Goal: Task Accomplishment & Management: Complete application form

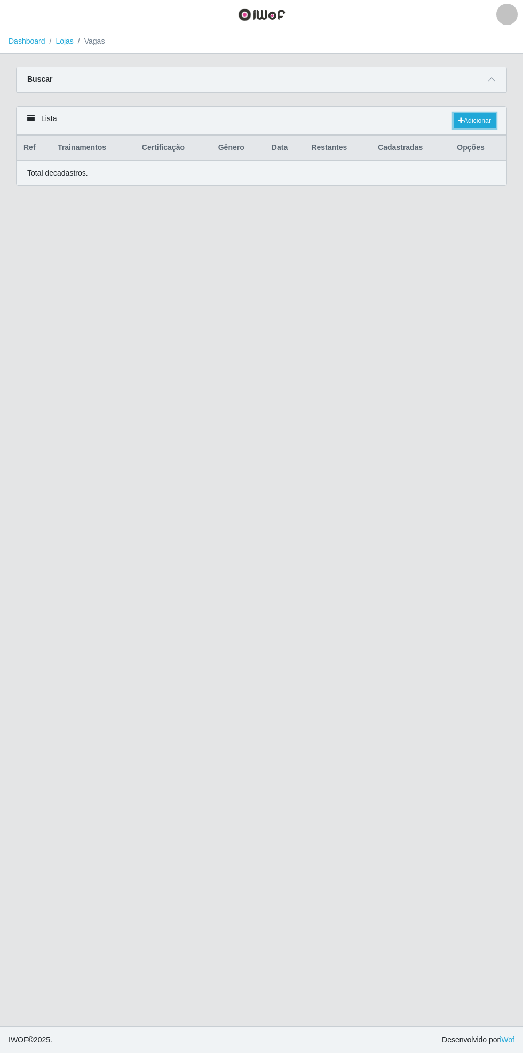
click at [484, 118] on link "Adicionar" at bounding box center [475, 120] width 42 height 15
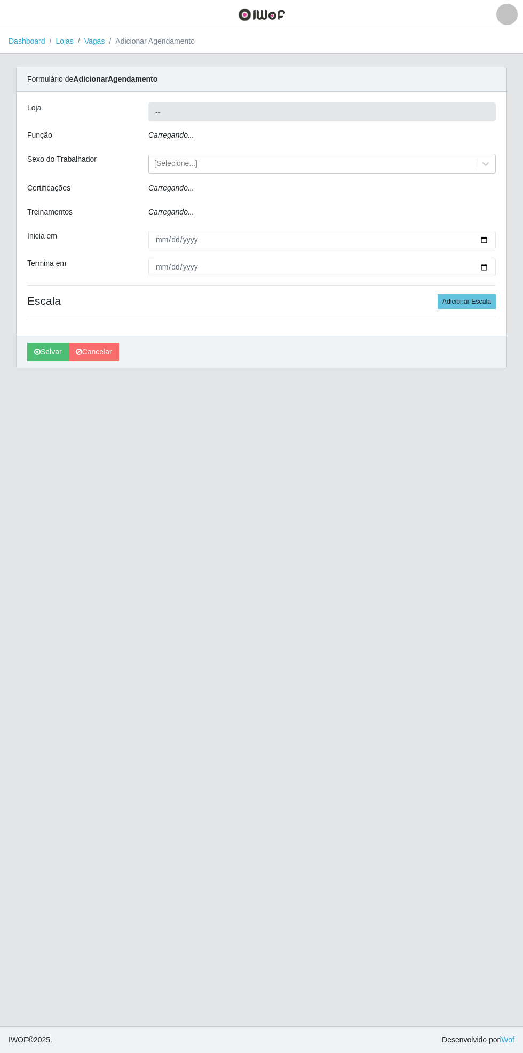
type input "Bemais Supermercados - [GEOGRAPHIC_DATA]"
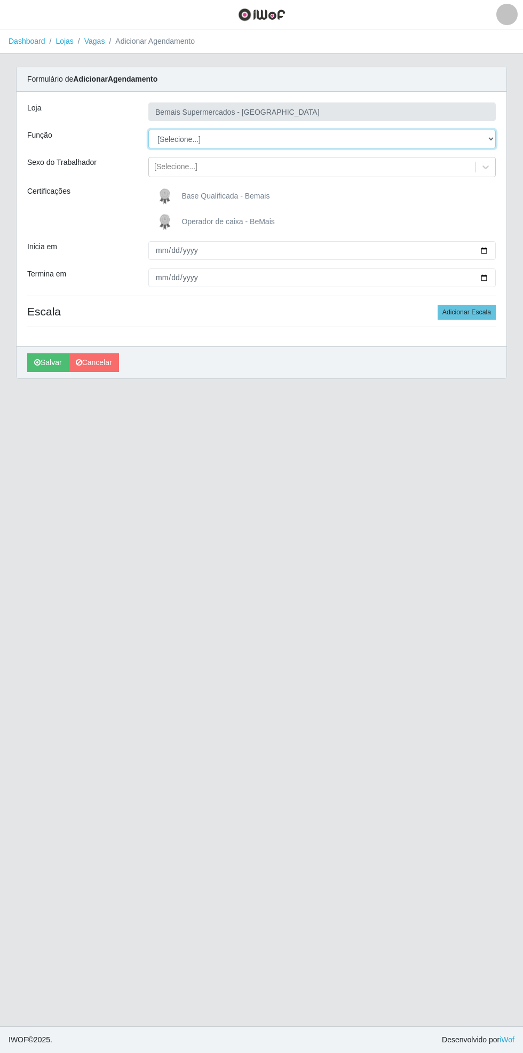
click at [481, 138] on select "[Selecione...] ASG ASG + ASG ++ Auxiliar de Estacionamento Auxiliar de Estacion…" at bounding box center [321, 139] width 347 height 19
select select "73"
click at [148, 130] on select "[Selecione...] ASG ASG + ASG ++ Auxiliar de Estacionamento Auxiliar de Estacion…" at bounding box center [321, 139] width 347 height 19
click at [210, 219] on span "Operador de caixa - BeMais" at bounding box center [227, 221] width 93 height 9
click at [0, 0] on input "Operador de caixa - BeMais" at bounding box center [0, 0] width 0 height 0
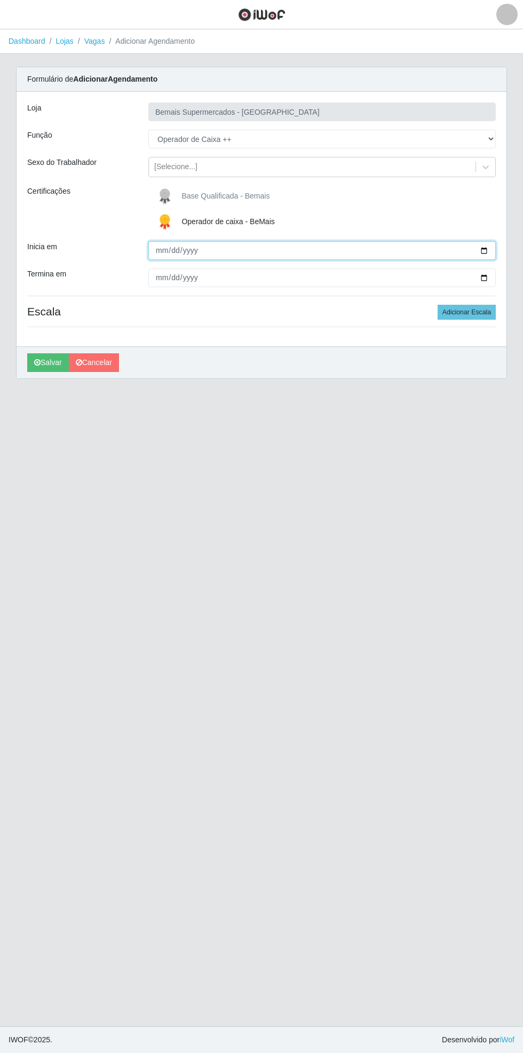
click at [491, 248] on input "Inicia em" at bounding box center [321, 250] width 347 height 19
type input "[DATE]"
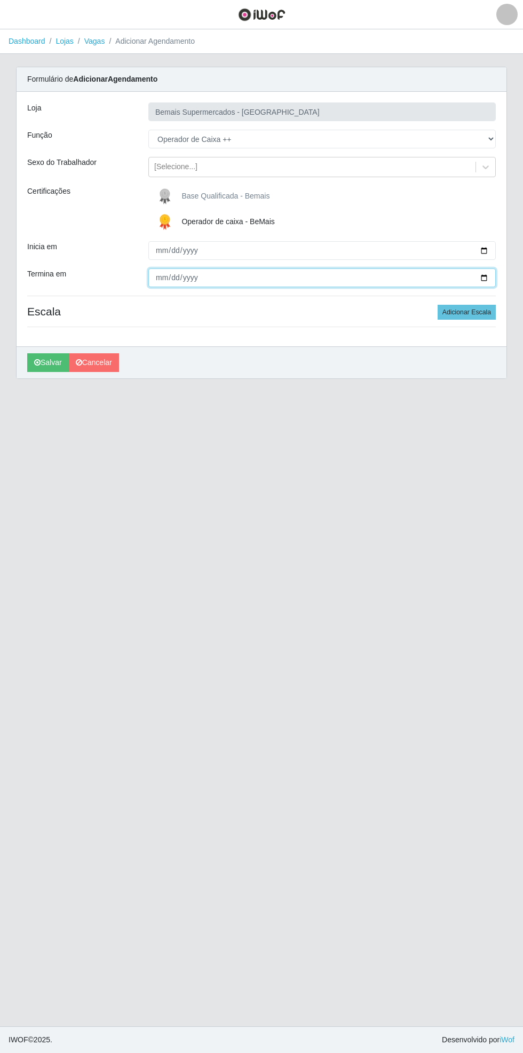
click at [491, 278] on input "Termina em" at bounding box center [321, 277] width 347 height 19
type input "[DATE]"
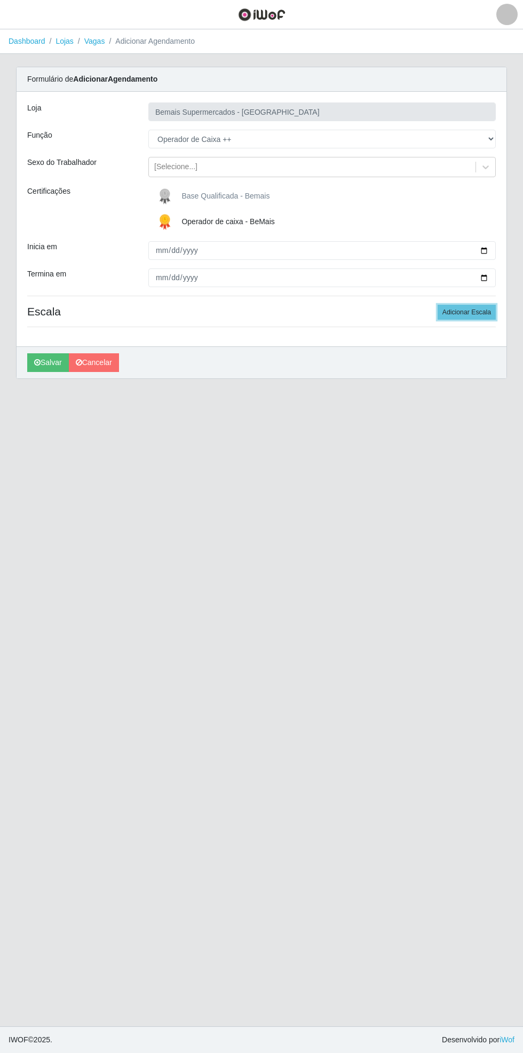
click at [474, 312] on button "Adicionar Escala" at bounding box center [467, 312] width 58 height 15
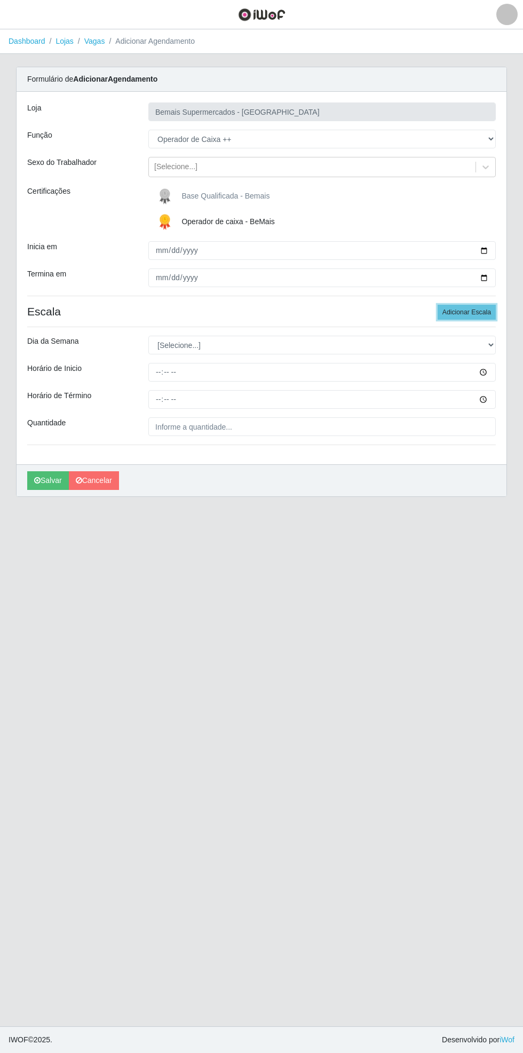
click at [473, 312] on button "Adicionar Escala" at bounding box center [467, 312] width 58 height 15
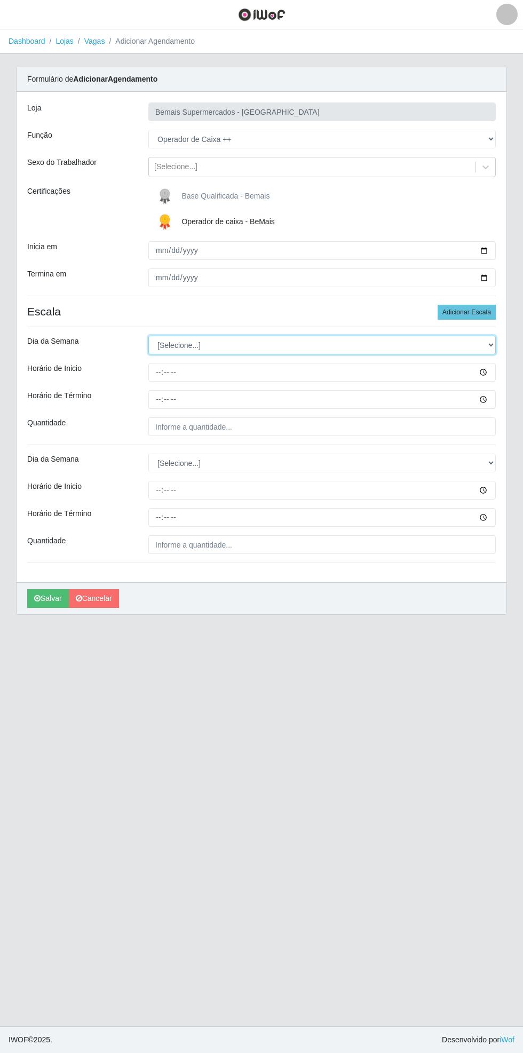
click at [491, 343] on select "[Selecione...] Segunda Terça Quarta Quinta Sexta Sábado Domingo" at bounding box center [321, 345] width 347 height 19
select select "0"
click at [148, 336] on select "[Selecione...] Segunda Terça Quarta Quinta Sexta Sábado Domingo" at bounding box center [321, 345] width 347 height 19
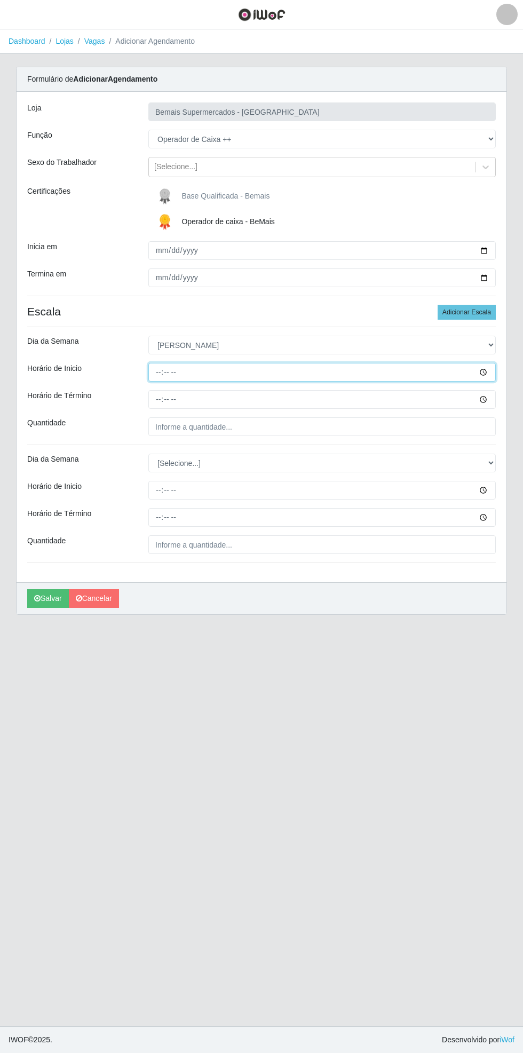
click at [494, 371] on input "Horário de Inicio" at bounding box center [321, 372] width 347 height 19
type input "07:00"
click at [489, 400] on input "Horário de Término" at bounding box center [321, 399] width 347 height 19
type input "13:00"
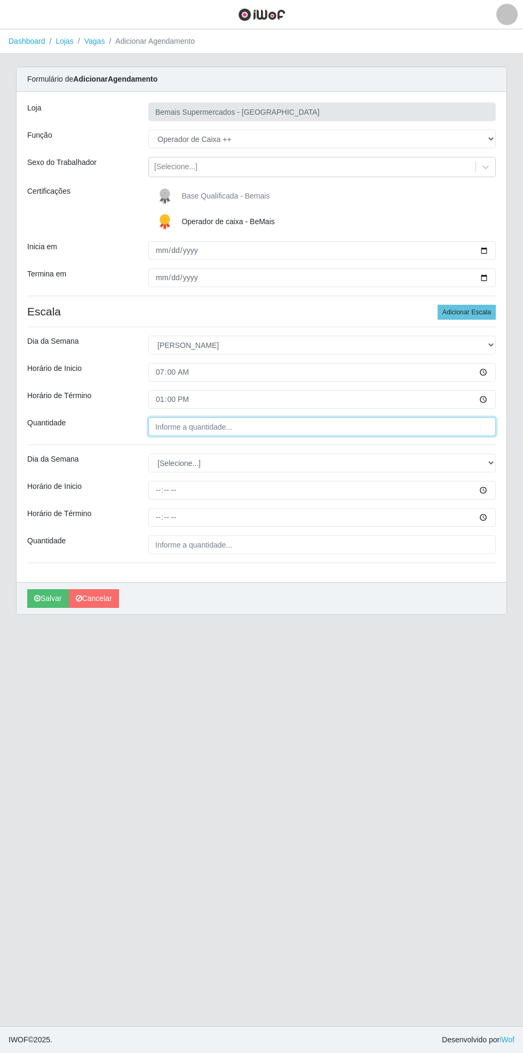
click at [243, 428] on input "Quantidade" at bounding box center [321, 426] width 347 height 19
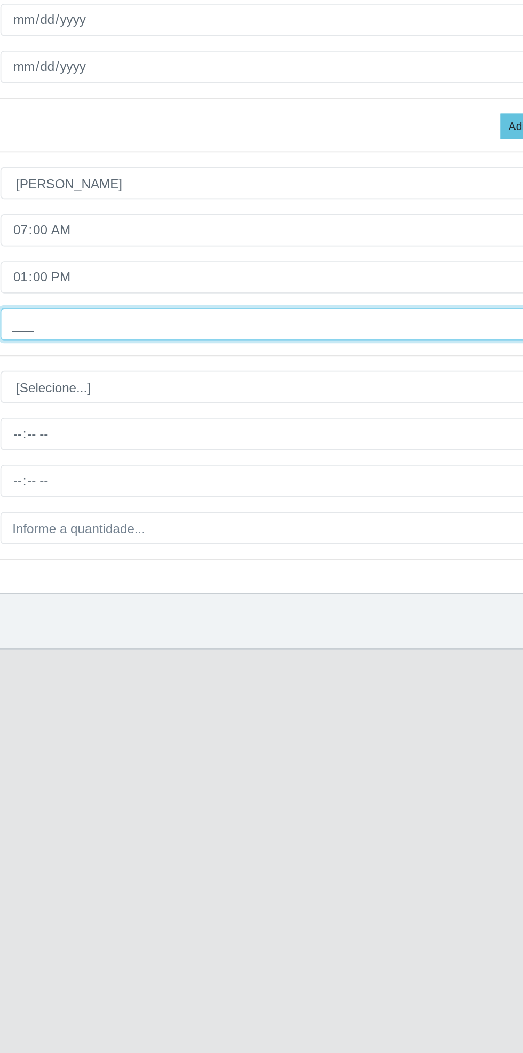
type input "1__"
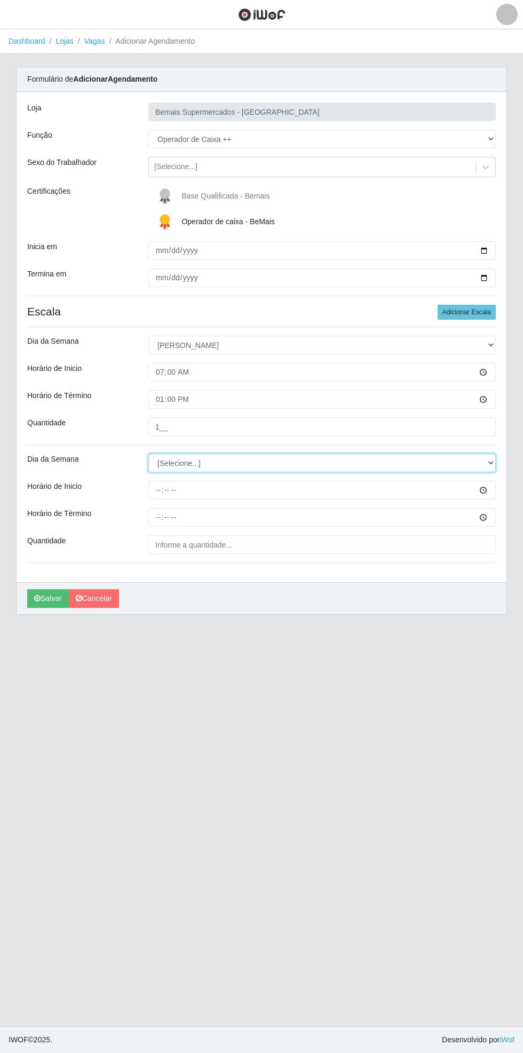
click at [488, 461] on select "[Selecione...] Segunda Terça Quarta Quinta Sexta Sábado Domingo" at bounding box center [321, 463] width 347 height 19
select select "0"
click at [148, 454] on select "[Selecione...] Segunda Terça Quarta Quinta Sexta Sábado Domingo" at bounding box center [321, 463] width 347 height 19
click at [489, 490] on input "Horário de Inicio" at bounding box center [321, 490] width 347 height 19
type input "08:00"
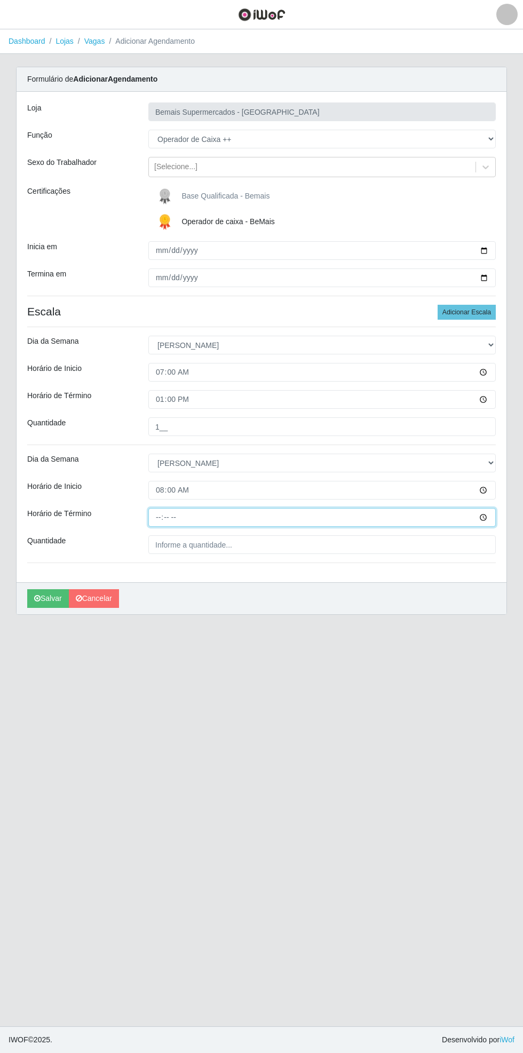
click at [490, 511] on input "Horário de Término" at bounding box center [321, 517] width 347 height 19
type input "14:00"
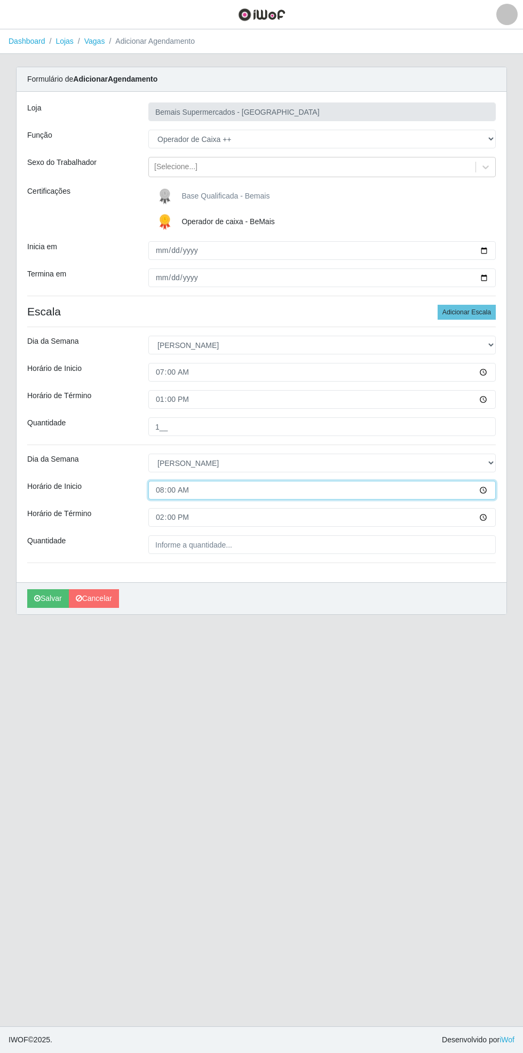
click at [489, 491] on input "08:00" at bounding box center [321, 490] width 347 height 19
type input "09:00"
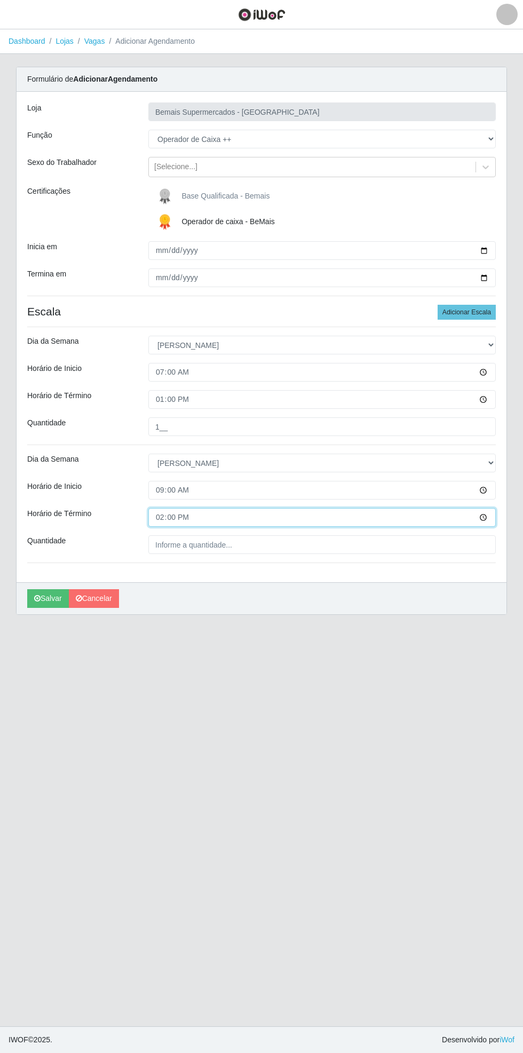
click at [486, 512] on input "14:00" at bounding box center [321, 517] width 347 height 19
type input "15:00"
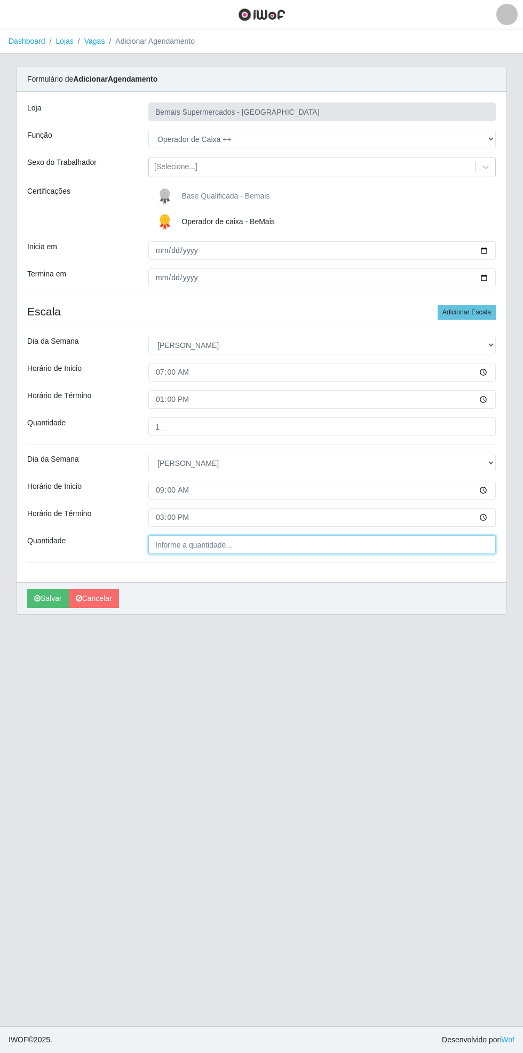
click at [228, 543] on input "Quantidade" at bounding box center [321, 544] width 347 height 19
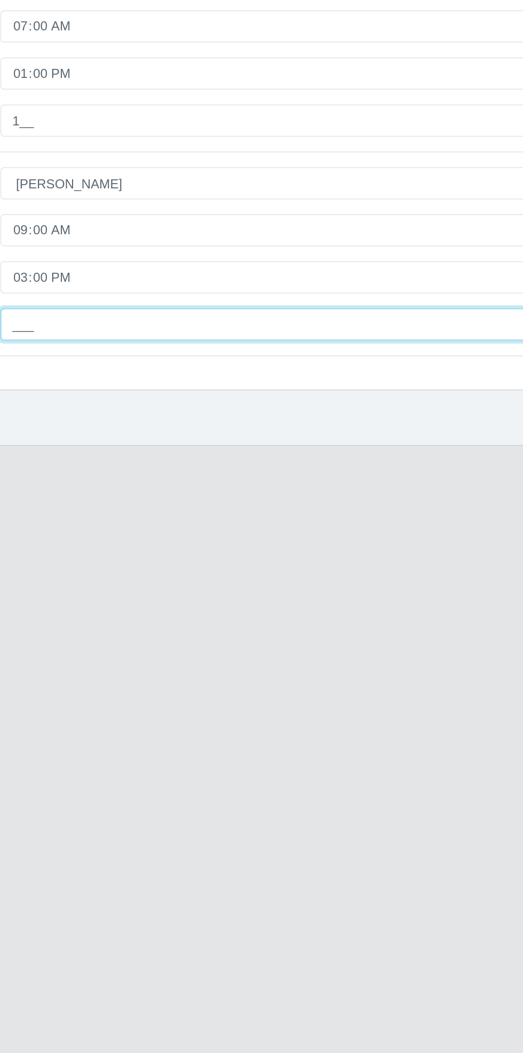
type input "1__"
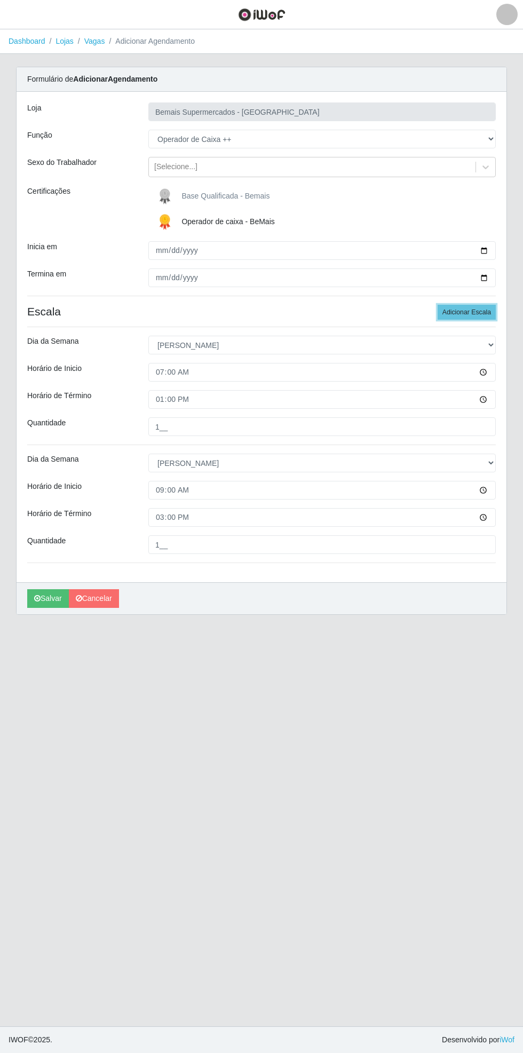
click at [481, 309] on button "Adicionar Escala" at bounding box center [467, 312] width 58 height 15
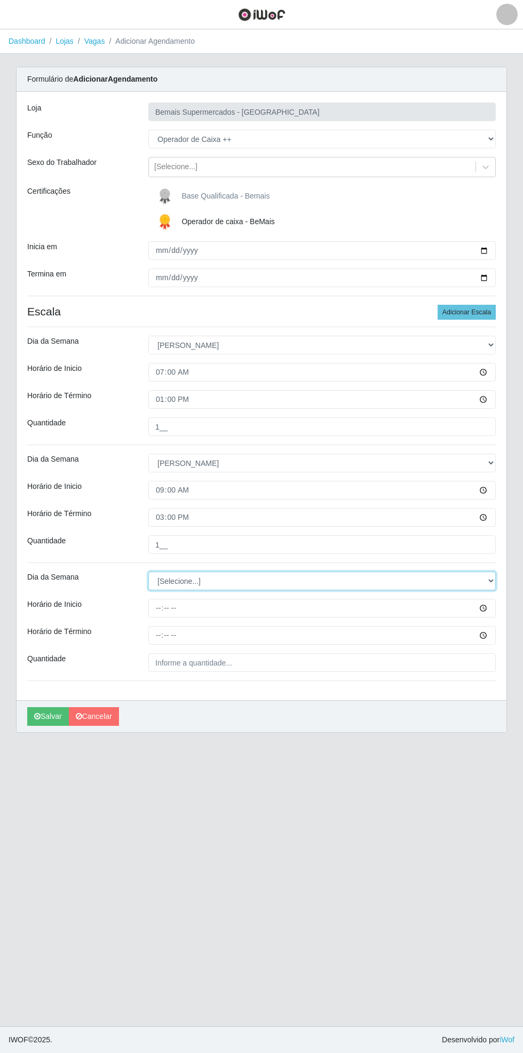
click at [489, 576] on select "[Selecione...] Segunda Terça Quarta Quinta Sexta Sábado Domingo" at bounding box center [321, 581] width 347 height 19
select select "0"
click at [148, 572] on select "[Selecione...] Segunda Terça Quarta Quinta Sexta Sábado Domingo" at bounding box center [321, 581] width 347 height 19
click at [494, 603] on input "Horário de Inicio" at bounding box center [321, 608] width 347 height 19
type input "14:00"
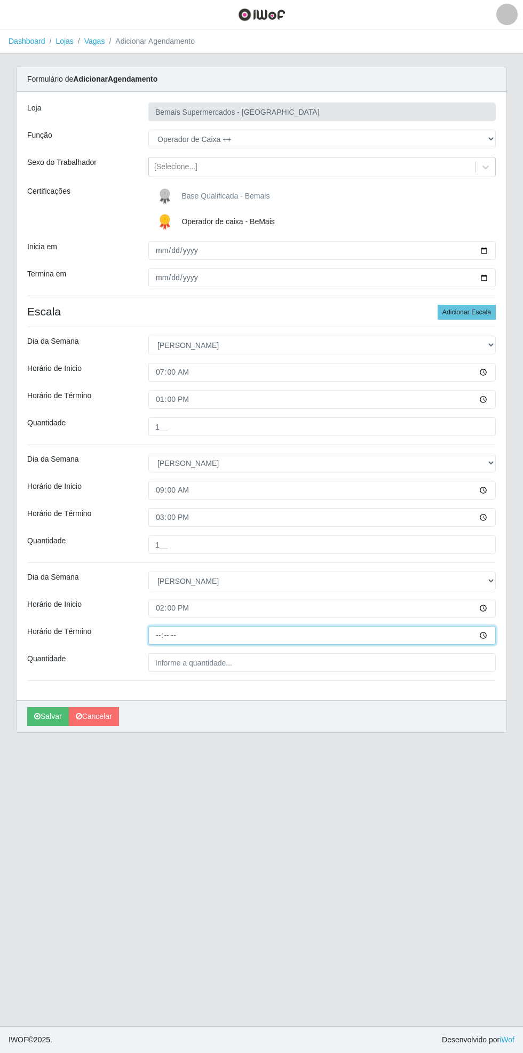
click at [489, 629] on input "Horário de Término" at bounding box center [321, 635] width 347 height 19
type input "20:00"
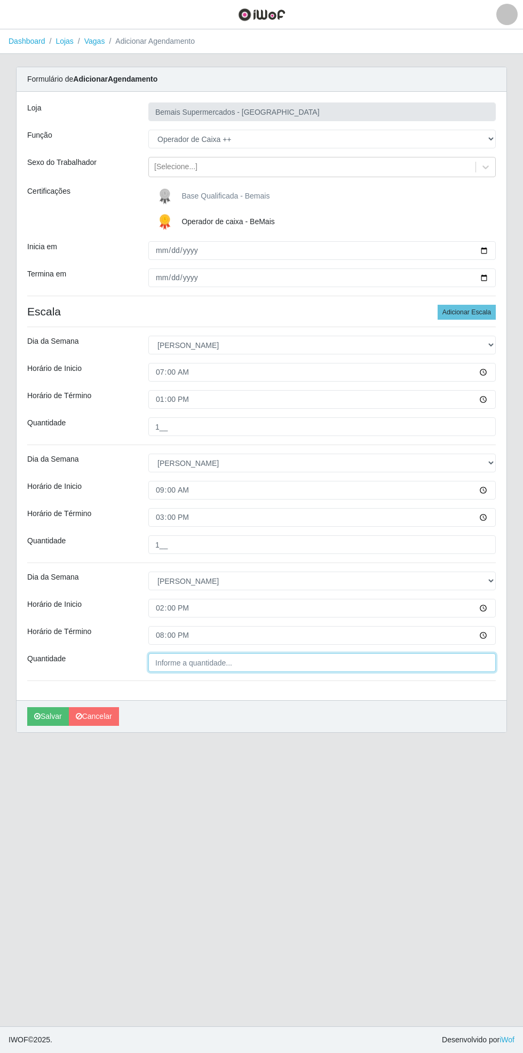
click at [244, 662] on input "Quantidade" at bounding box center [321, 662] width 347 height 19
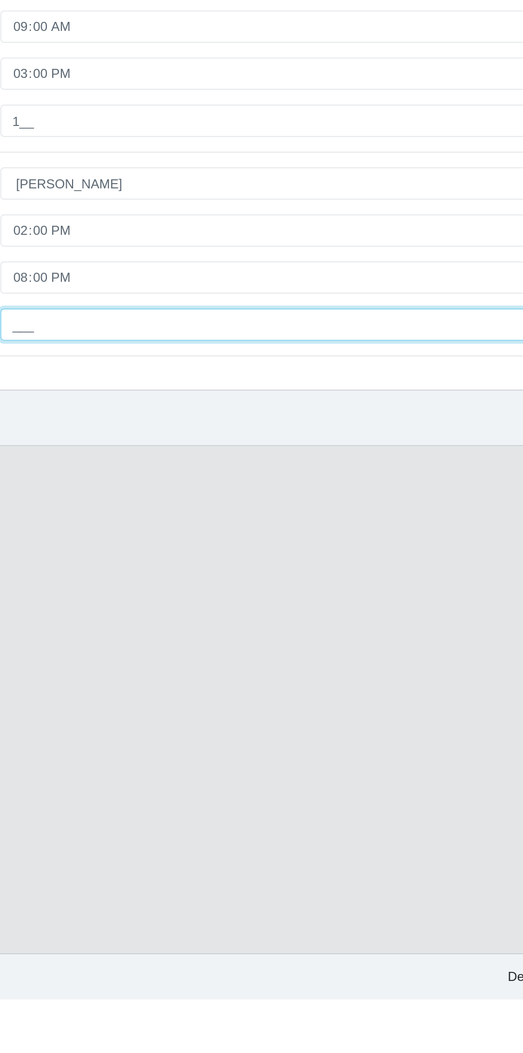
type input "2__"
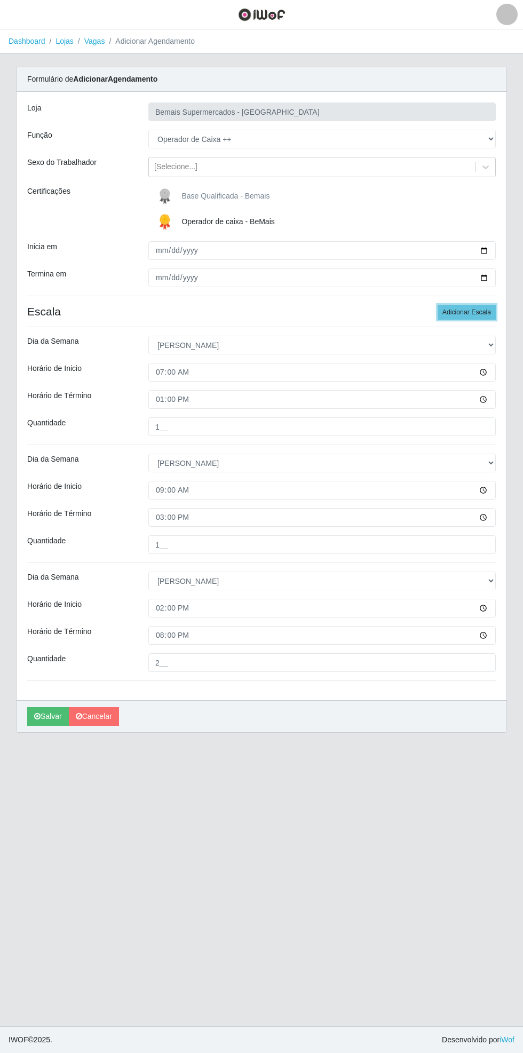
click at [467, 308] on button "Adicionar Escala" at bounding box center [467, 312] width 58 height 15
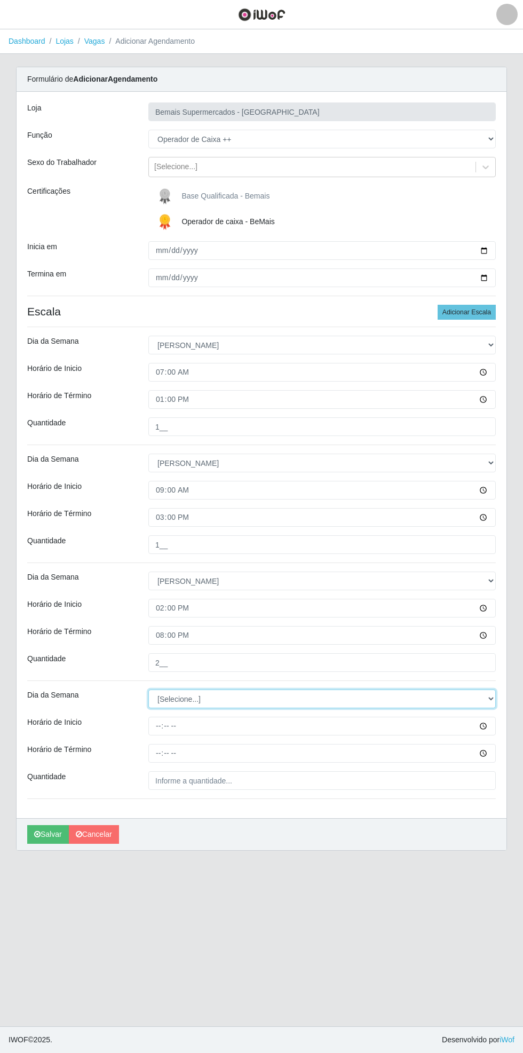
click at [491, 698] on select "[Selecione...] Segunda Terça Quarta Quinta Sexta Sábado Domingo" at bounding box center [321, 699] width 347 height 19
select select "0"
click at [148, 690] on select "[Selecione...] Segunda Terça Quarta Quinta Sexta Sábado Domingo" at bounding box center [321, 699] width 347 height 19
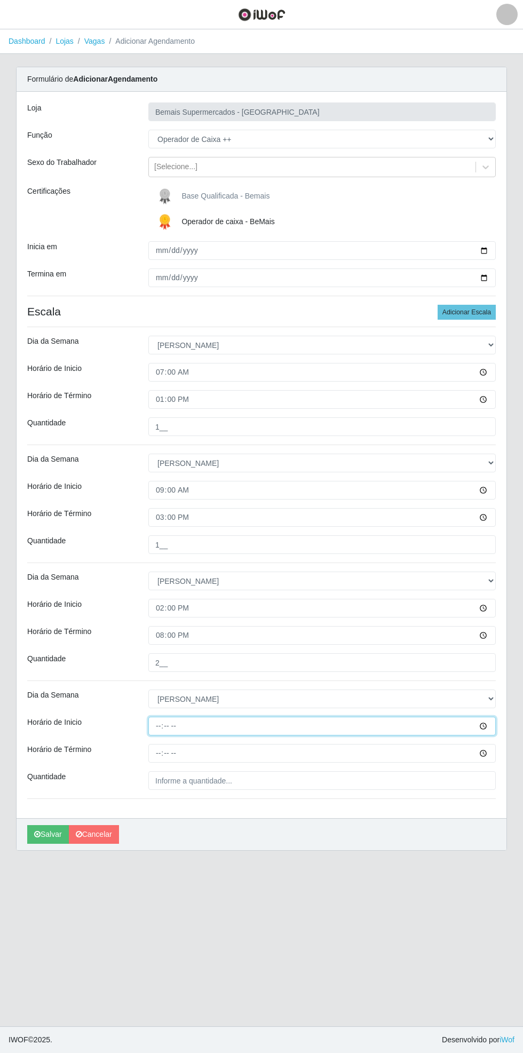
click at [493, 722] on input "Horário de Inicio" at bounding box center [321, 726] width 347 height 19
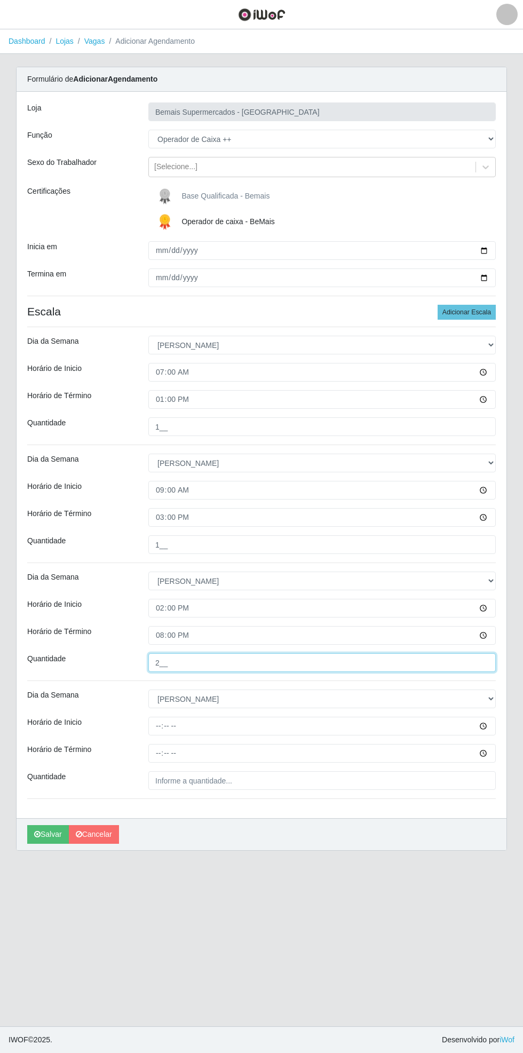
click at [242, 658] on input "2__" at bounding box center [321, 662] width 347 height 19
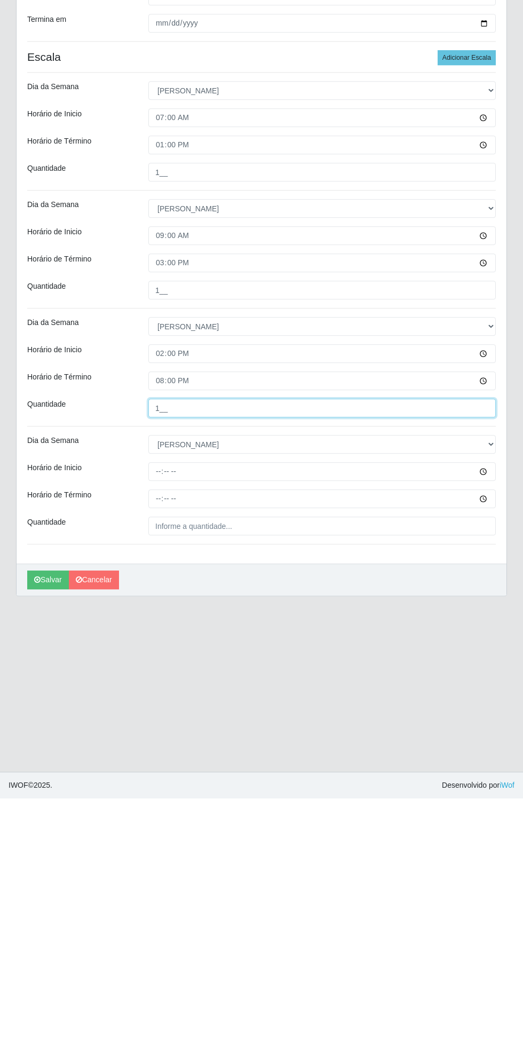
type input "1__"
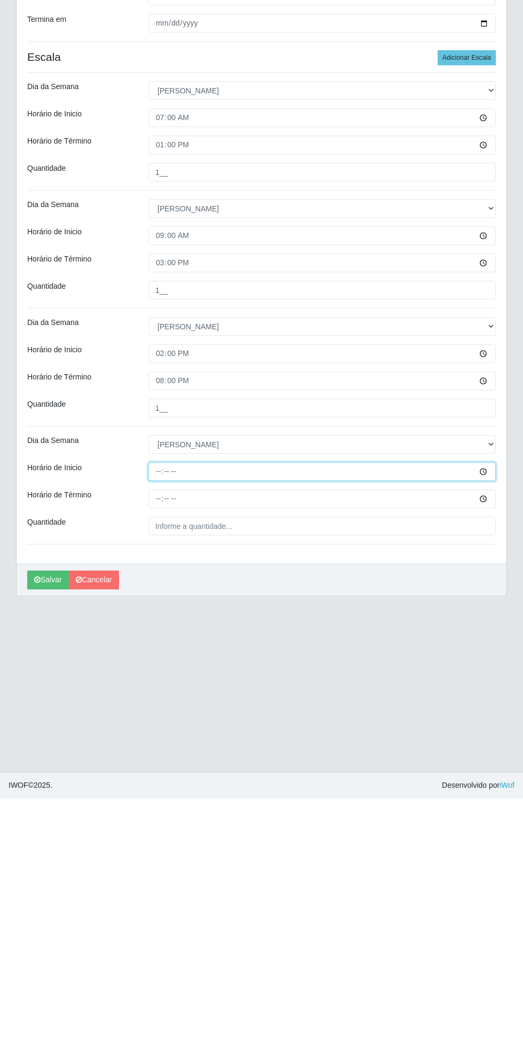
click at [489, 727] on input "Horário de Inicio" at bounding box center [321, 726] width 347 height 19
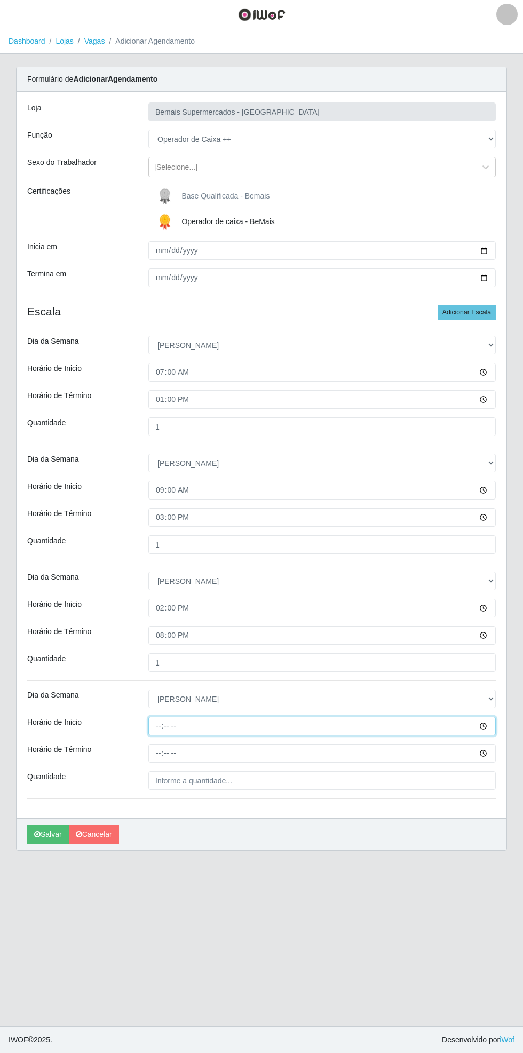
type input "15:30"
click at [495, 753] on input "Horário de Término" at bounding box center [321, 753] width 347 height 19
type input "21:30"
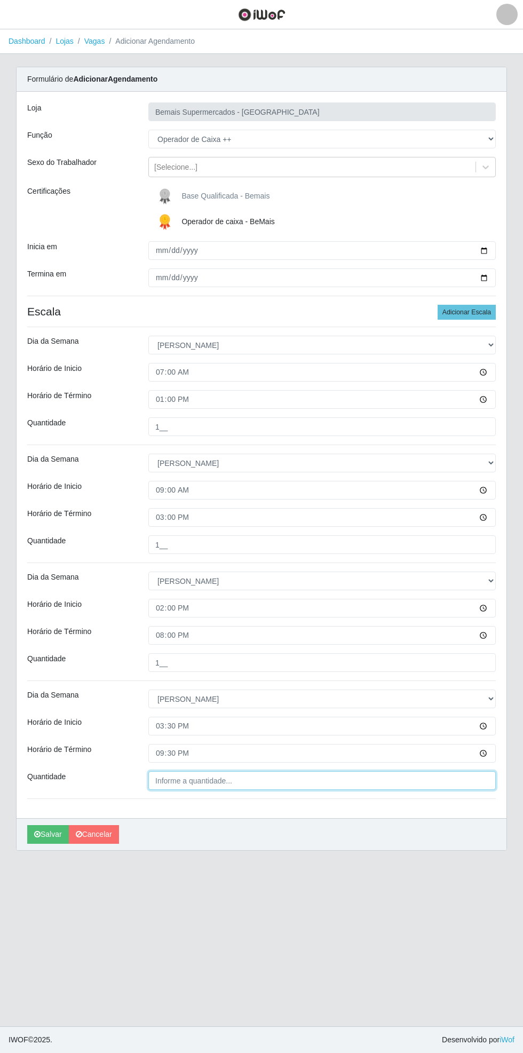
click at [249, 780] on input "Quantidade" at bounding box center [321, 780] width 347 height 19
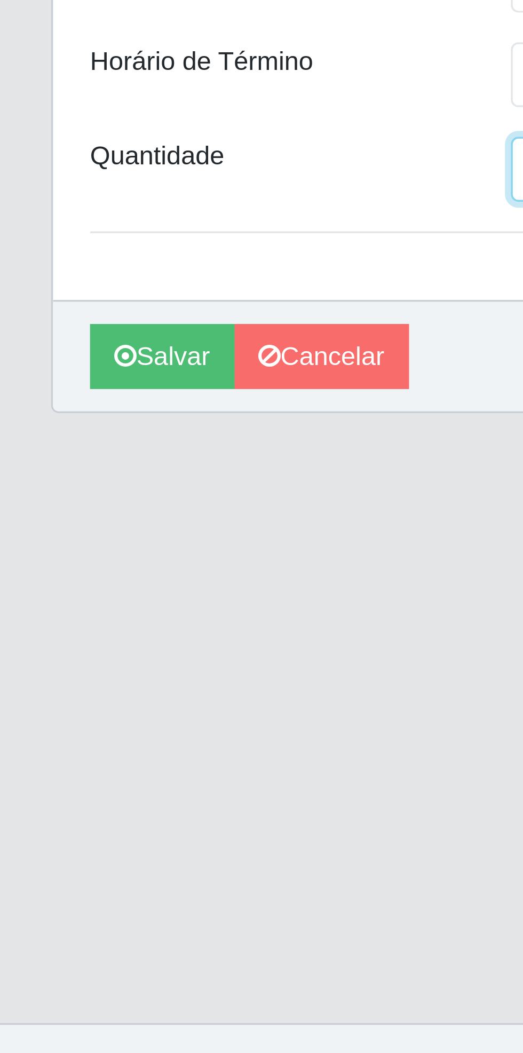
type input "1__"
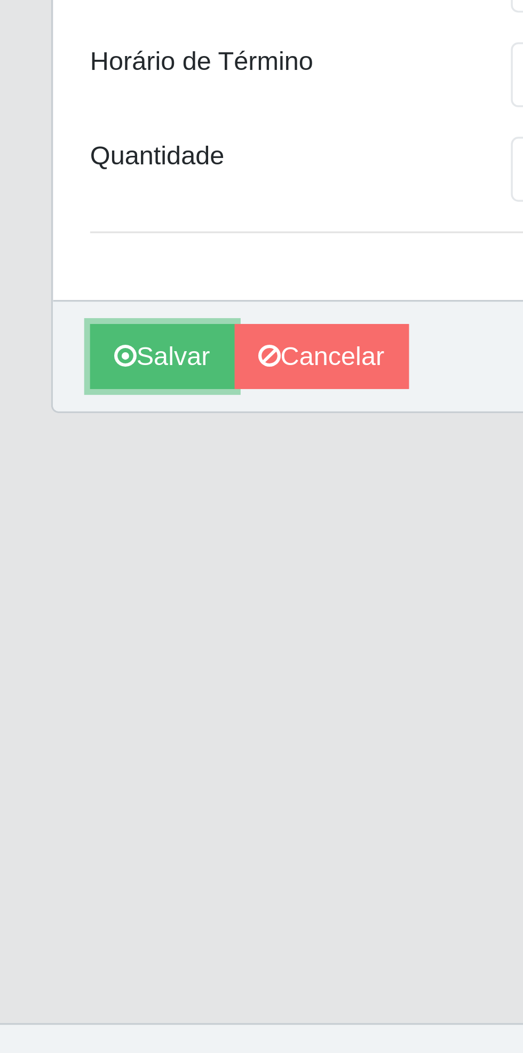
click at [48, 835] on button "Salvar" at bounding box center [48, 834] width 42 height 19
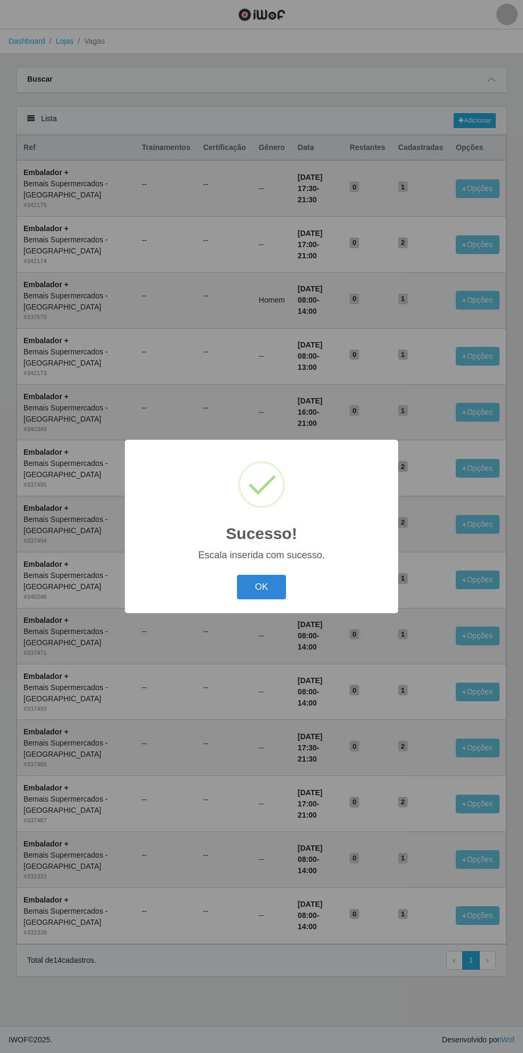
click at [260, 587] on button "OK" at bounding box center [262, 587] width 50 height 25
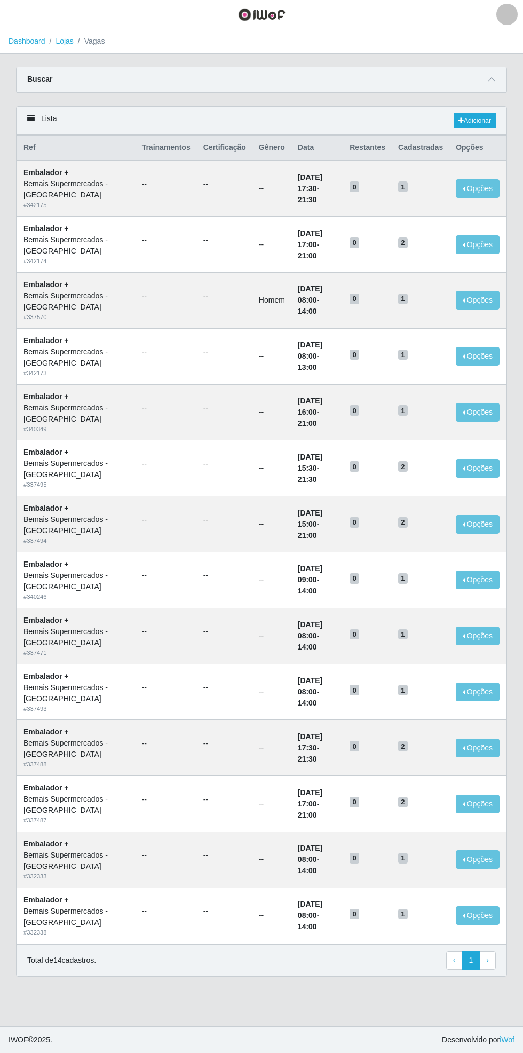
click at [491, 79] on icon at bounding box center [491, 79] width 7 height 7
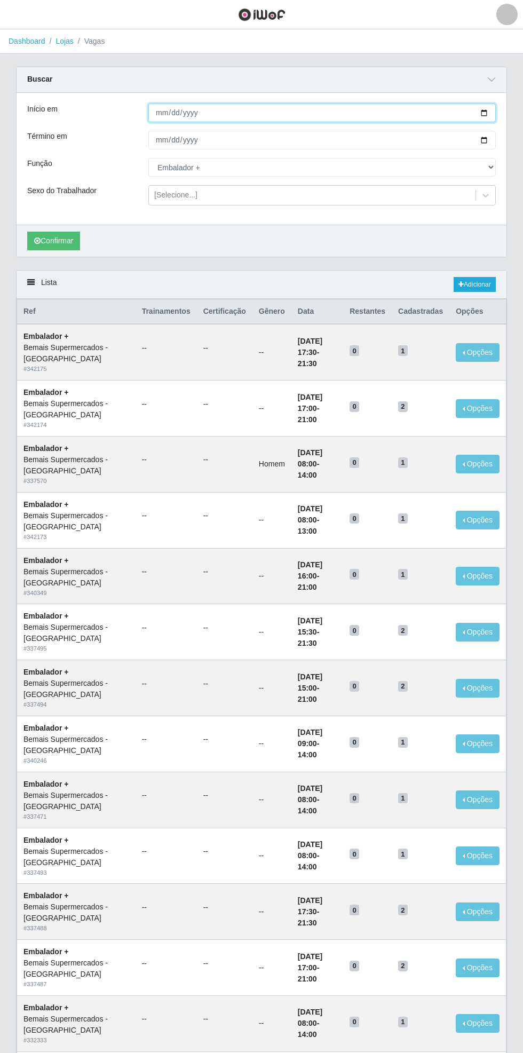
click at [494, 112] on input "[DATE]" at bounding box center [321, 113] width 347 height 19
click at [506, 140] on div "Início em [DATE] Término em [DATE] Função [Selecione...] ASG ASG + ASG ++ Auxil…" at bounding box center [262, 159] width 490 height 132
click at [509, 135] on div "Carregando... Buscar Início em [DATE] Término em [DATE] Função [Selecione...] A…" at bounding box center [261, 168] width 507 height 203
click at [511, 138] on div "Carregando... Buscar Início em [DATE] Término em [DATE] Função [Selecione...] A…" at bounding box center [261, 168] width 507 height 203
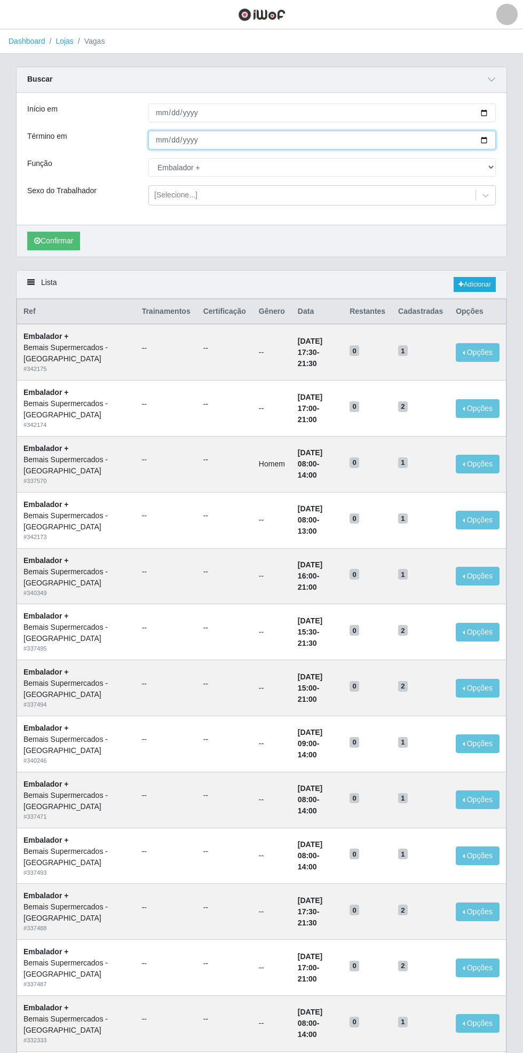
click at [491, 138] on input "[DATE]" at bounding box center [321, 140] width 347 height 19
click at [51, 238] on button "Confirmar" at bounding box center [53, 241] width 53 height 19
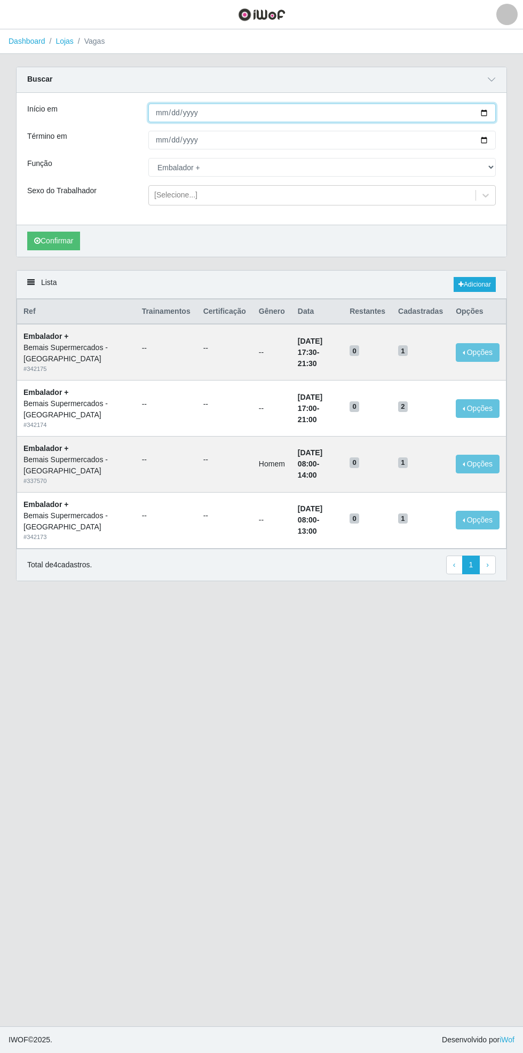
click at [488, 116] on input "[DATE]" at bounding box center [321, 113] width 347 height 19
type input "[DATE]"
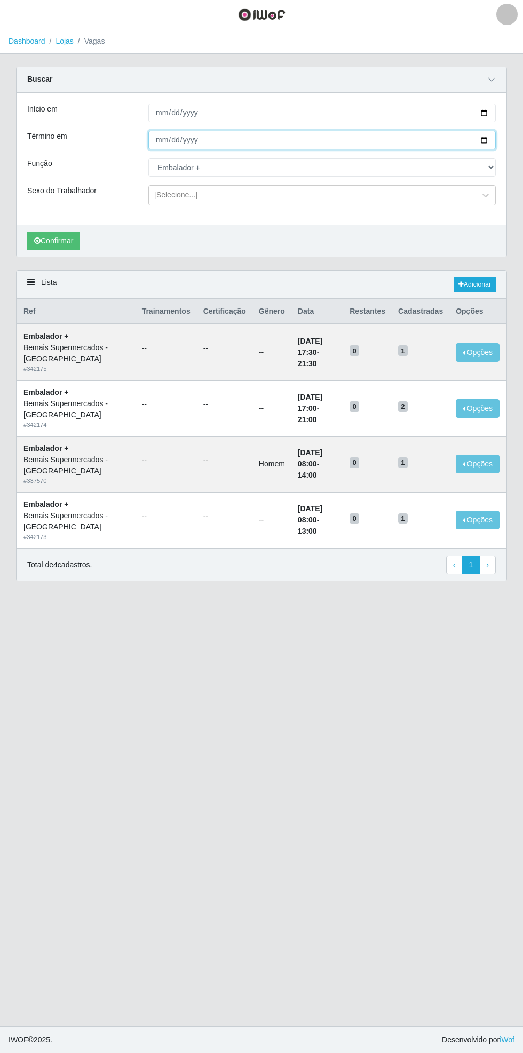
click at [489, 141] on input "[DATE]" at bounding box center [321, 140] width 347 height 19
type input "[DATE]"
click at [491, 166] on select "[Selecione...] ASG ASG + ASG ++ Auxiliar de Estacionamento Auxiliar de Estacion…" at bounding box center [321, 167] width 347 height 19
click at [148, 158] on select "[Selecione...] ASG ASG + ASG ++ Auxiliar de Estacionamento Auxiliar de Estacion…" at bounding box center [321, 167] width 347 height 19
click at [69, 234] on button "Confirmar" at bounding box center [53, 241] width 53 height 19
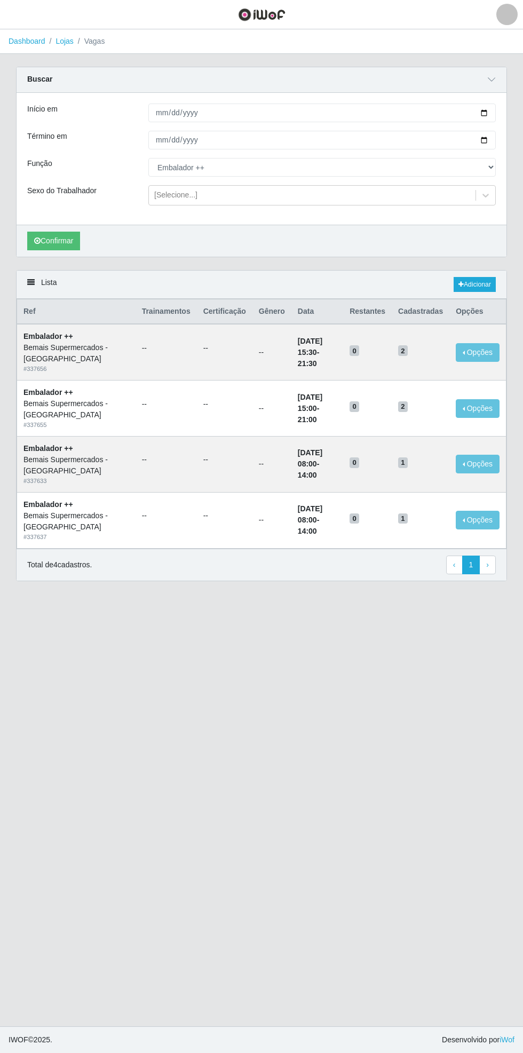
click at [509, 158] on div "Carregando... Buscar Início em [DATE] Término em [DATE] Função [Selecione...] A…" at bounding box center [261, 168] width 507 height 203
click at [490, 164] on select "[Selecione...] ASG ASG + ASG ++ Auxiliar de Estacionamento Auxiliar de Estacion…" at bounding box center [321, 167] width 347 height 19
click at [148, 158] on select "[Selecione...] ASG ASG + ASG ++ Auxiliar de Estacionamento Auxiliar de Estacion…" at bounding box center [321, 167] width 347 height 19
click at [56, 240] on button "Confirmar" at bounding box center [53, 241] width 53 height 19
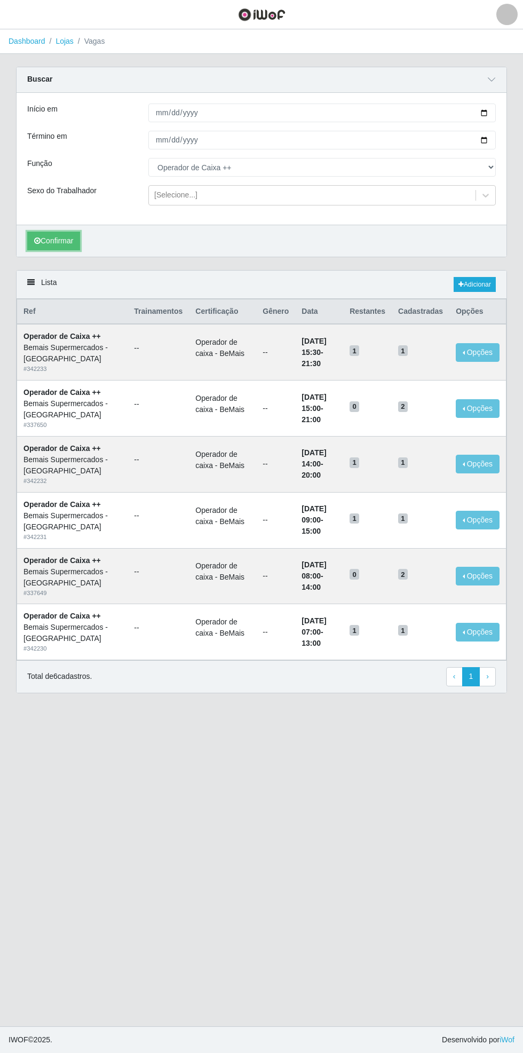
click at [56, 243] on button "Confirmar" at bounding box center [53, 241] width 53 height 19
click at [48, 236] on button "Confirmar" at bounding box center [53, 241] width 53 height 19
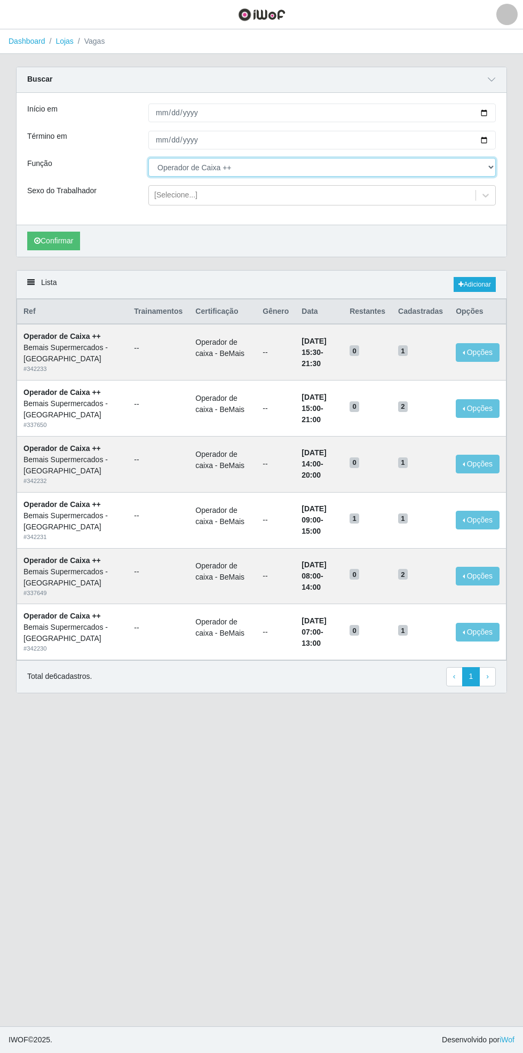
click at [493, 160] on select "[Selecione...] ASG ASG + ASG ++ Auxiliar de Estacionamento Auxiliar de Estacion…" at bounding box center [321, 167] width 347 height 19
select select "105"
click at [148, 158] on select "[Selecione...] ASG ASG + ASG ++ Auxiliar de Estacionamento Auxiliar de Estacion…" at bounding box center [321, 167] width 347 height 19
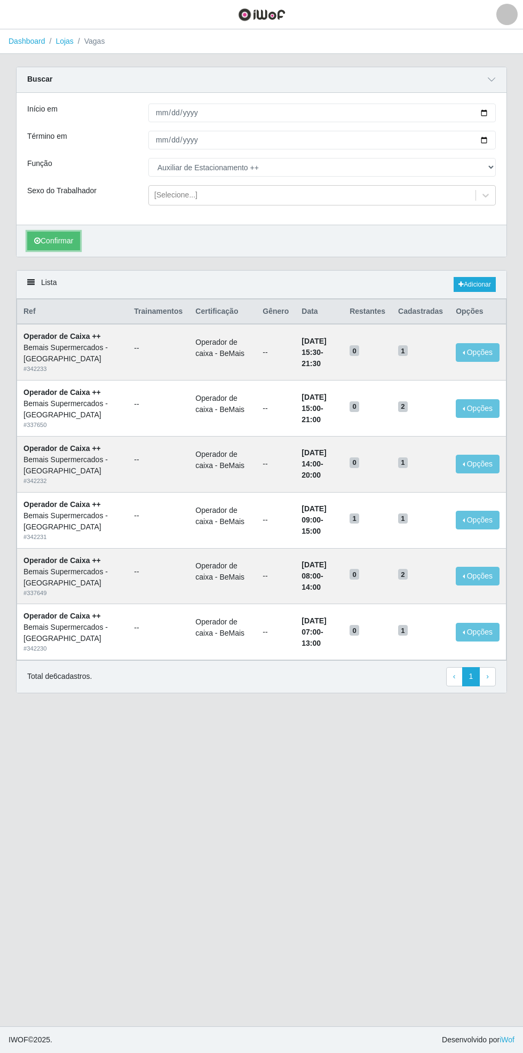
click at [59, 240] on button "Confirmar" at bounding box center [53, 241] width 53 height 19
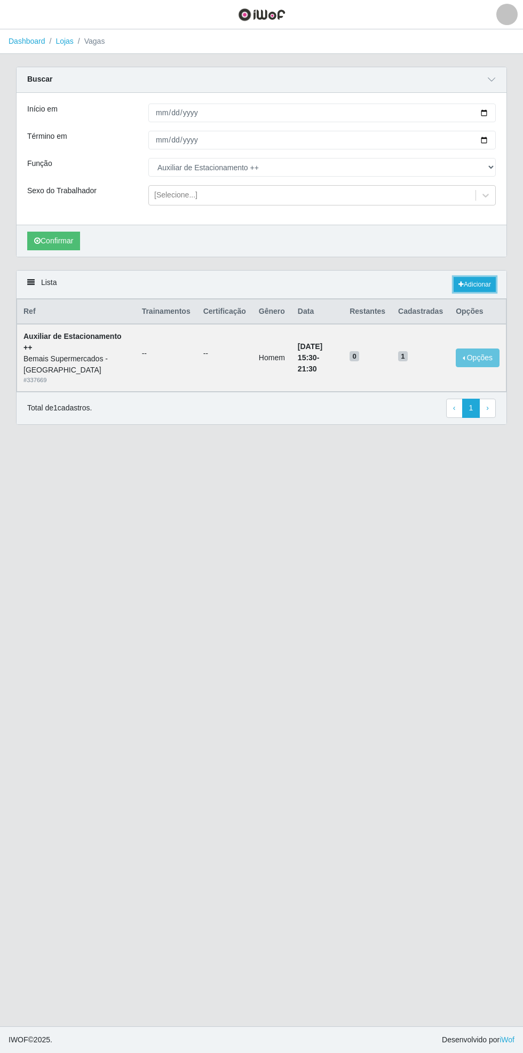
click at [473, 282] on link "Adicionar" at bounding box center [475, 284] width 42 height 15
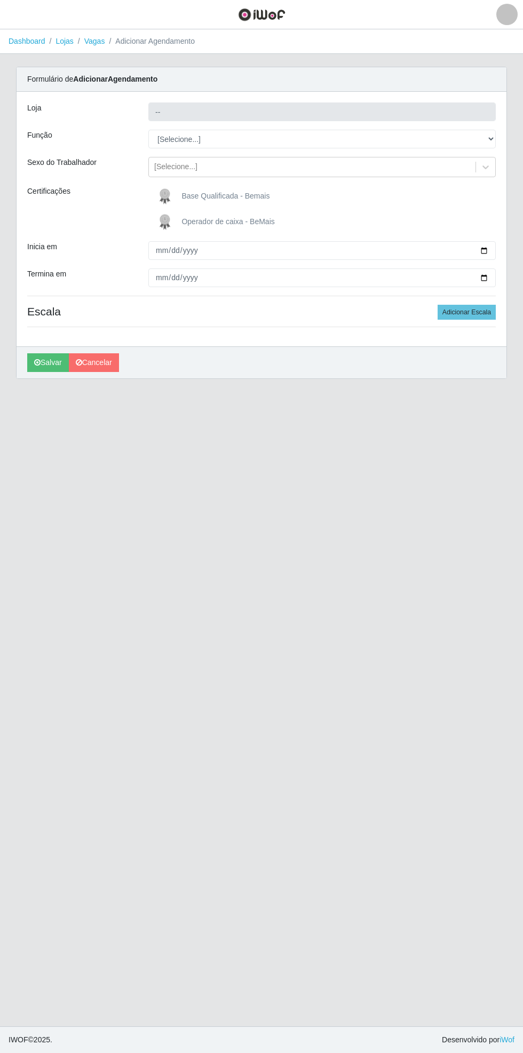
type input "Bemais Supermercados - [GEOGRAPHIC_DATA]"
click at [492, 138] on select "[Selecione...] ASG ASG + ASG ++ Auxiliar de Estacionamento Auxiliar de Estacion…" at bounding box center [321, 139] width 347 height 19
select select "105"
click at [148, 130] on select "[Selecione...] ASG ASG + ASG ++ Auxiliar de Estacionamento Auxiliar de Estacion…" at bounding box center [321, 139] width 347 height 19
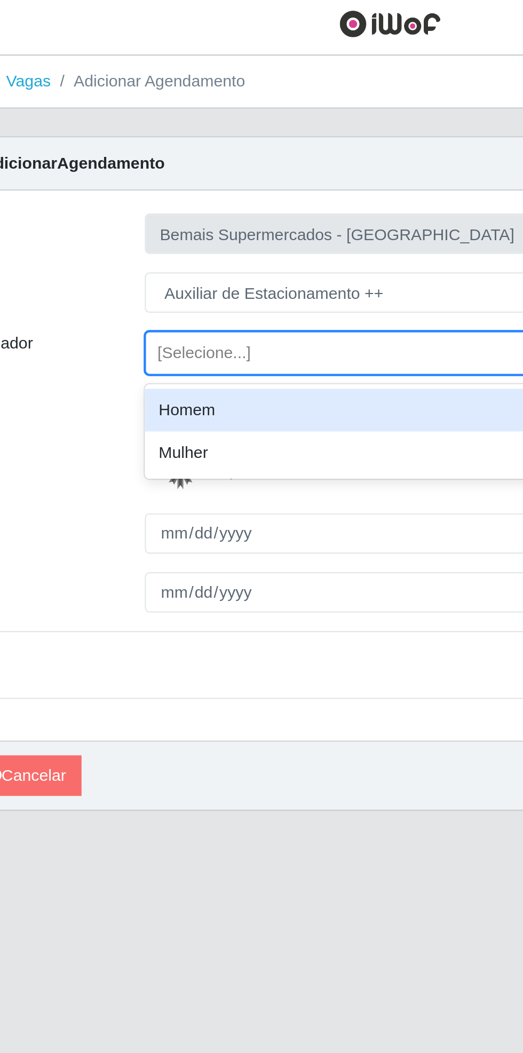
click at [201, 188] on div "Homem" at bounding box center [321, 194] width 347 height 20
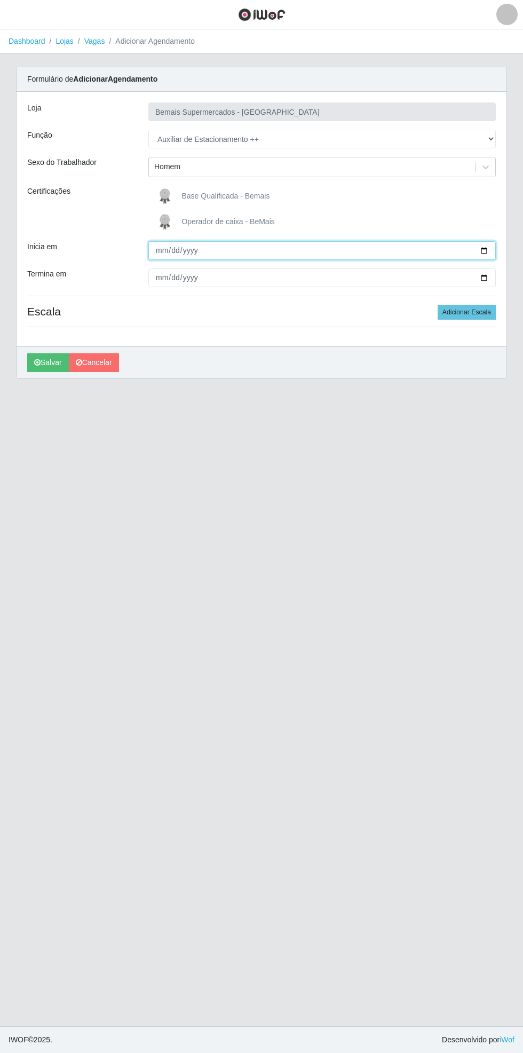
click at [491, 247] on input "Inicia em" at bounding box center [321, 250] width 347 height 19
type input "[DATE]"
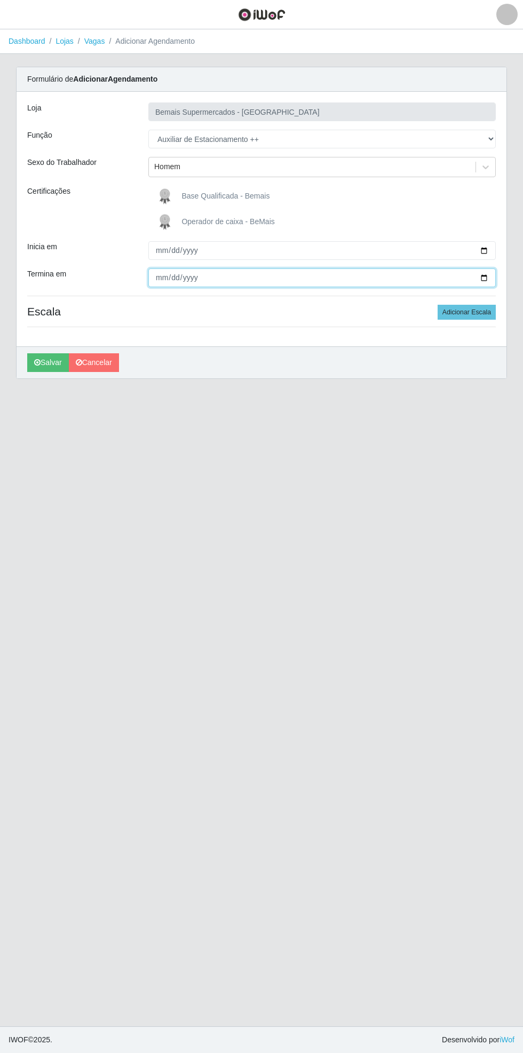
click at [491, 278] on input "Termina em" at bounding box center [321, 277] width 347 height 19
type input "[DATE]"
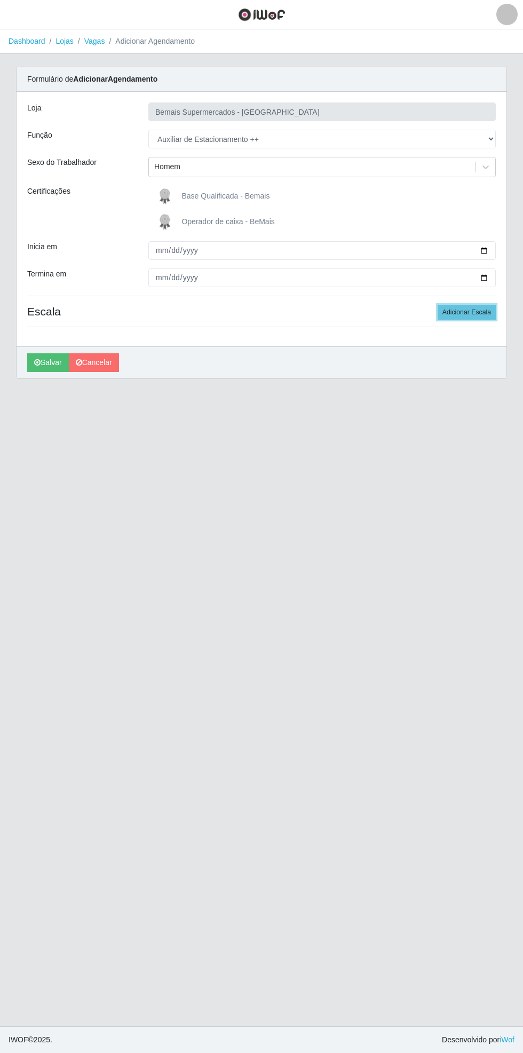
click at [485, 307] on button "Adicionar Escala" at bounding box center [467, 312] width 58 height 15
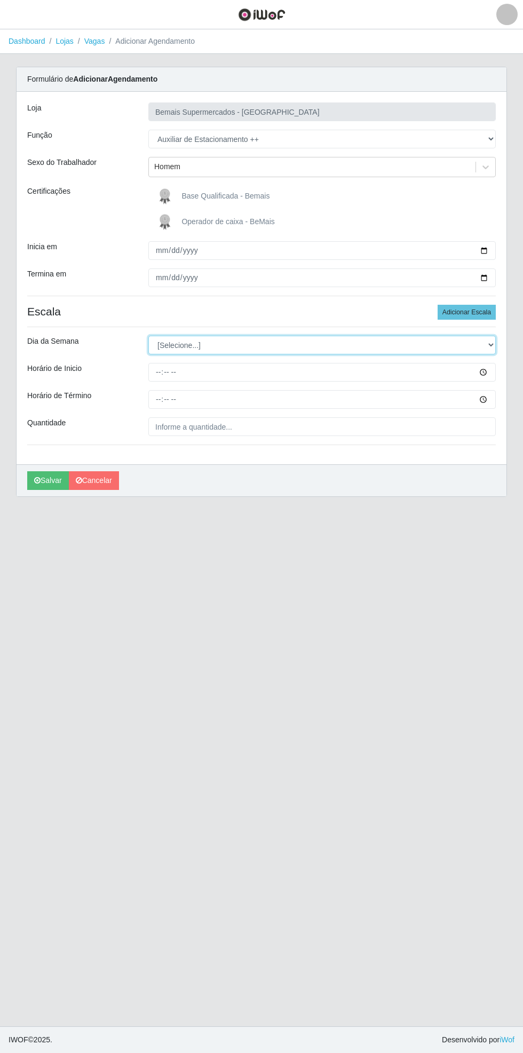
click at [492, 338] on select "[Selecione...] Segunda Terça Quarta Quinta Sexta Sábado Domingo" at bounding box center [321, 345] width 347 height 19
select select "0"
click at [148, 336] on select "[Selecione...] Segunda Terça Quarta Quinta Sexta Sábado Domingo" at bounding box center [321, 345] width 347 height 19
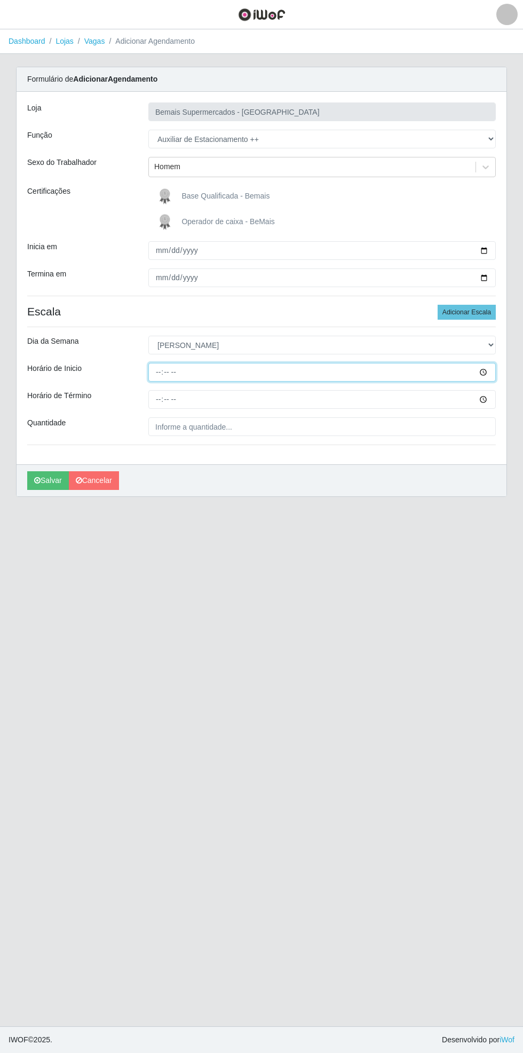
click at [492, 371] on input "Horário de Inicio" at bounding box center [321, 372] width 347 height 19
type input "08:00"
click at [509, 389] on div "Carregando... Formulário de Adicionar Agendamento Loja Bemais Supermercados - C…" at bounding box center [261, 288] width 507 height 443
click at [492, 396] on input "Horário de Término" at bounding box center [321, 399] width 347 height 19
type input "14:00"
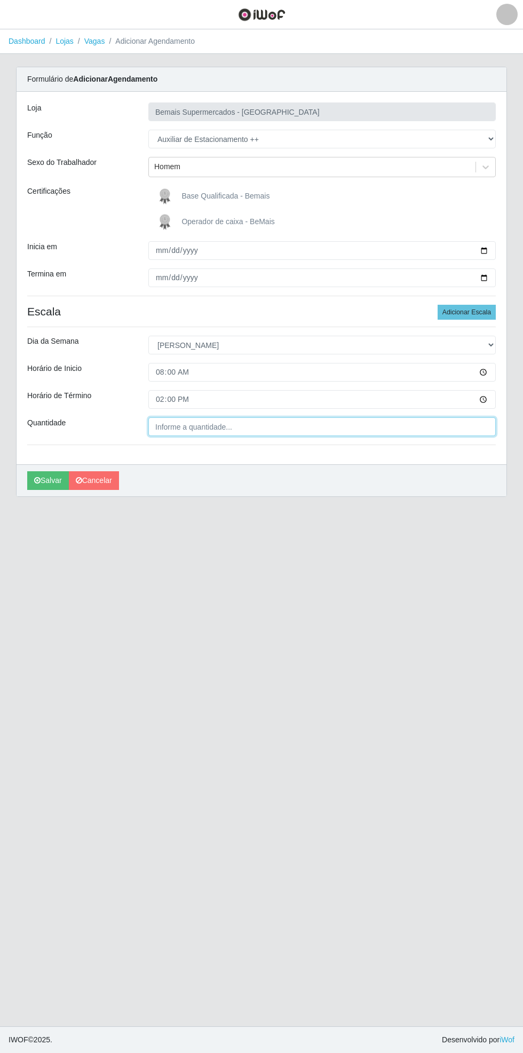
click at [243, 425] on input "Quantidade" at bounding box center [321, 426] width 347 height 19
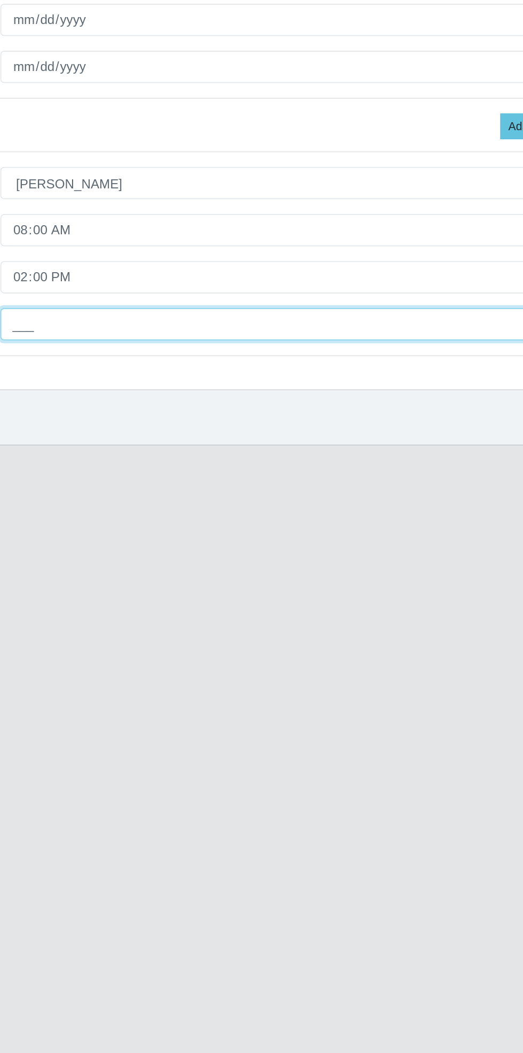
type input "1__"
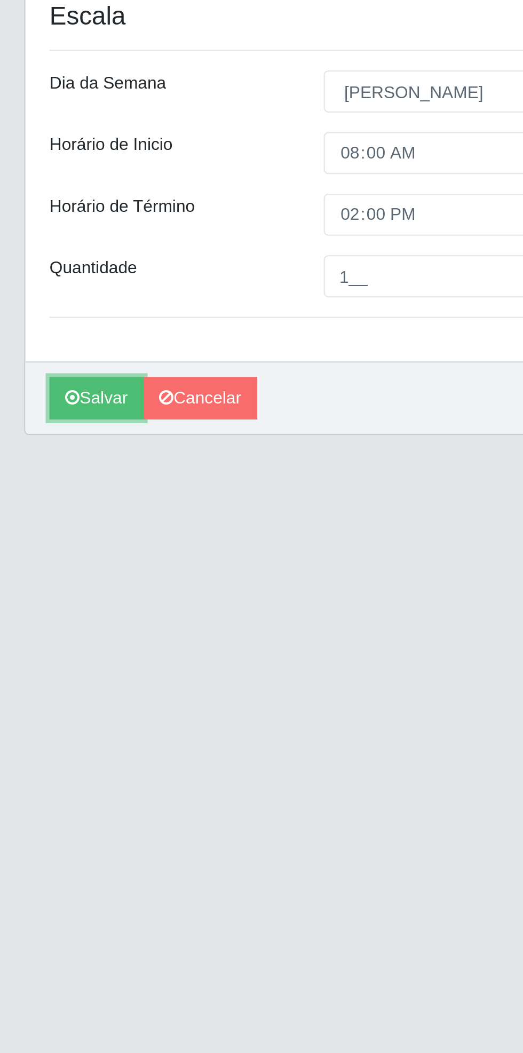
click at [50, 480] on button "Salvar" at bounding box center [48, 480] width 42 height 19
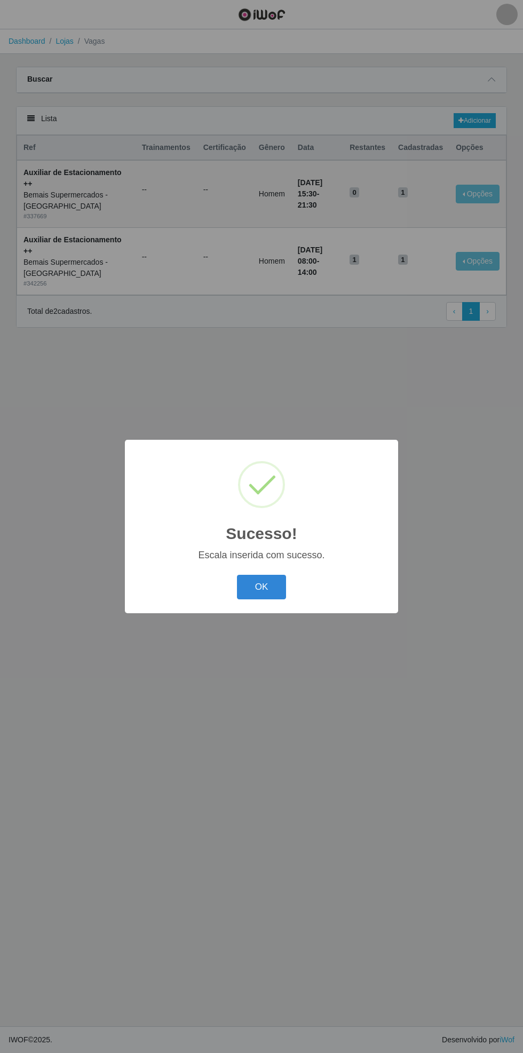
click at [271, 586] on button "OK" at bounding box center [262, 587] width 50 height 25
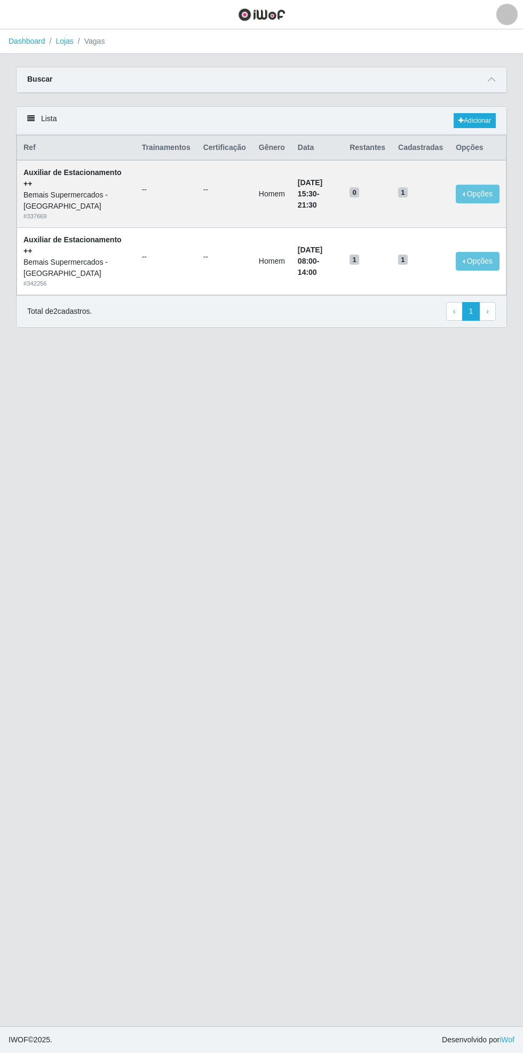
click at [492, 79] on icon at bounding box center [491, 79] width 7 height 7
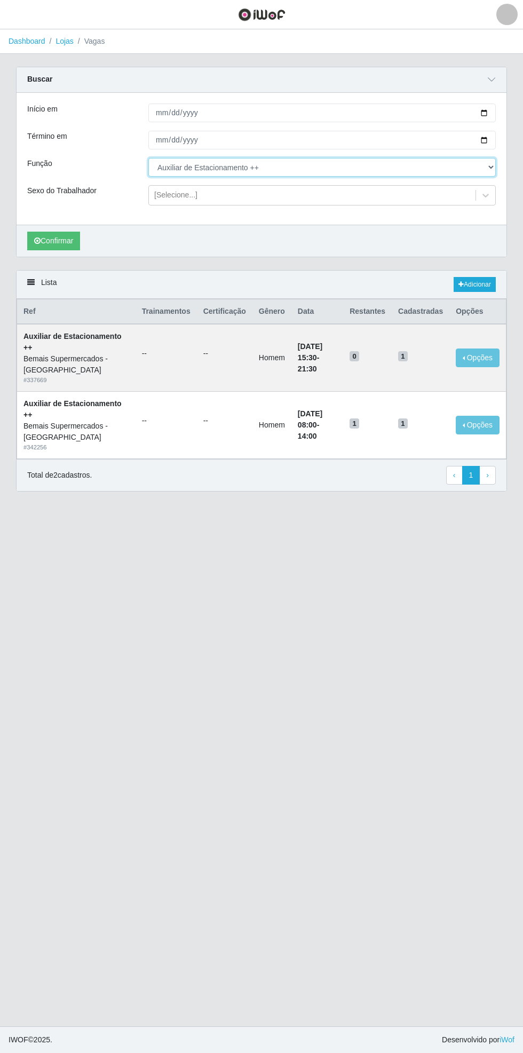
click at [490, 165] on select "[Selecione...] ASG ASG + ASG ++ Auxiliar de Estacionamento Auxiliar de Estacion…" at bounding box center [321, 167] width 347 height 19
click at [148, 158] on select "[Selecione...] ASG ASG + ASG ++ Auxiliar de Estacionamento Auxiliar de Estacion…" at bounding box center [321, 167] width 347 height 19
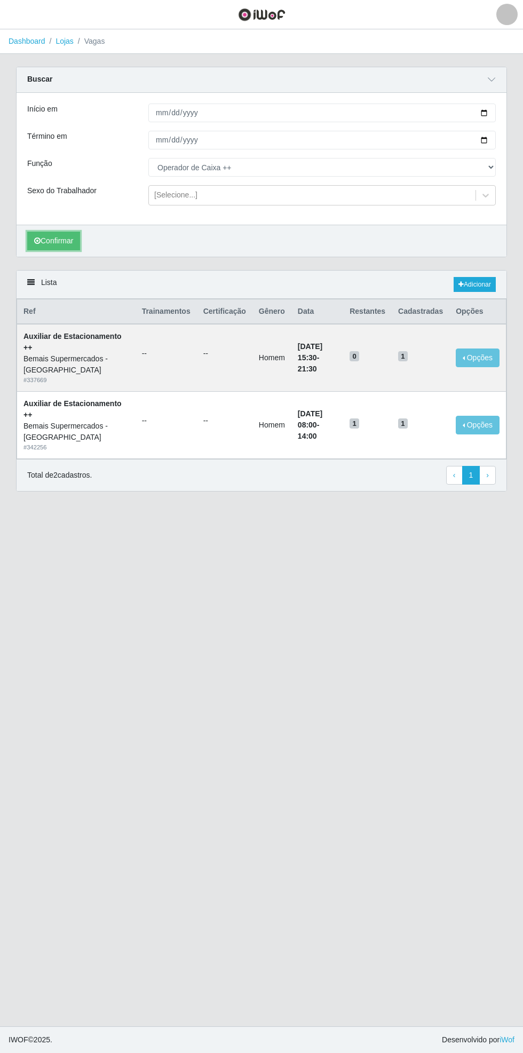
click at [55, 236] on button "Confirmar" at bounding box center [53, 241] width 53 height 19
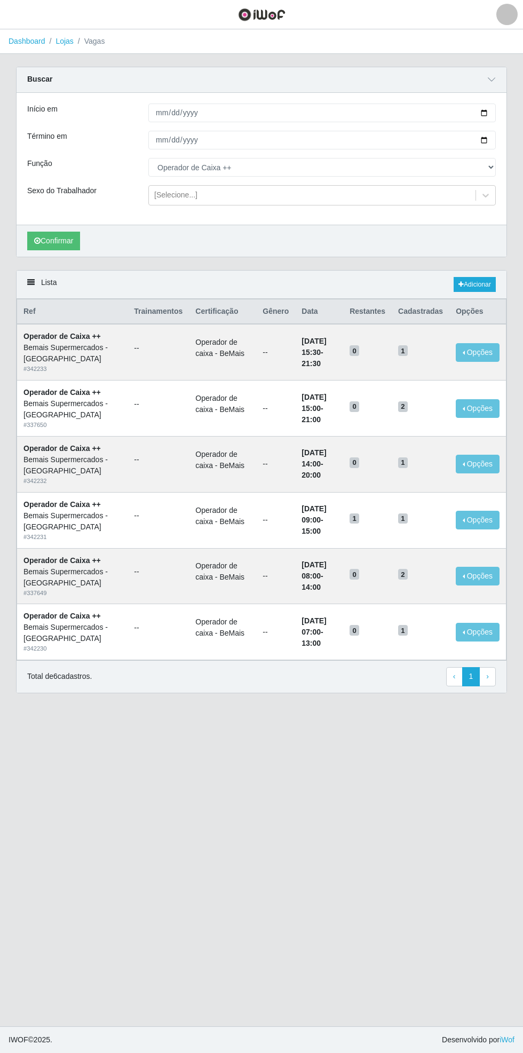
click at [506, 163] on div "Início em [DATE] Término em [DATE] Função [Selecione...] ASG ASG + ASG ++ Auxil…" at bounding box center [262, 159] width 490 height 132
click at [495, 147] on input "[DATE]" at bounding box center [321, 140] width 347 height 19
click at [491, 164] on select "[Selecione...] ASG ASG + ASG ++ Auxiliar de Estacionamento Auxiliar de Estacion…" at bounding box center [321, 167] width 347 height 19
click at [148, 158] on select "[Selecione...] ASG ASG + ASG ++ Auxiliar de Estacionamento Auxiliar de Estacion…" at bounding box center [321, 167] width 347 height 19
click at [57, 240] on button "Confirmar" at bounding box center [53, 241] width 53 height 19
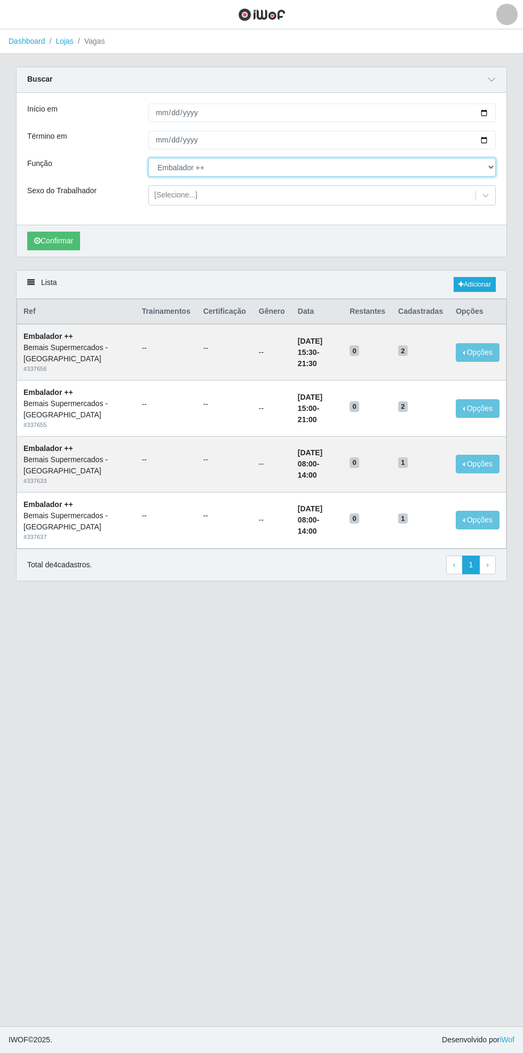
click at [493, 166] on select "[Selecione...] ASG ASG + ASG ++ Auxiliar de Estacionamento Auxiliar de Estacion…" at bounding box center [321, 167] width 347 height 19
select select "105"
click at [148, 158] on select "[Selecione...] ASG ASG + ASG ++ Auxiliar de Estacionamento Auxiliar de Estacion…" at bounding box center [321, 167] width 347 height 19
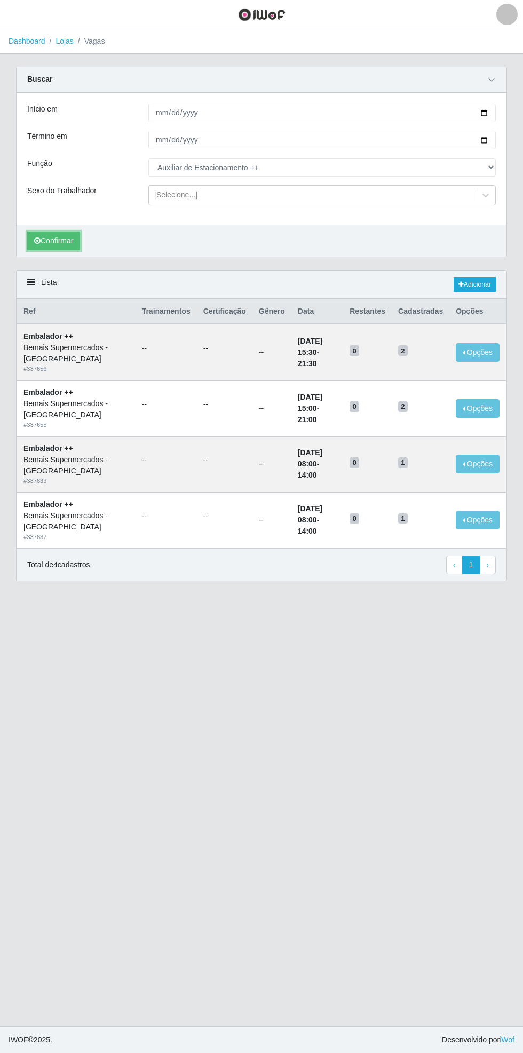
click at [52, 237] on button "Confirmar" at bounding box center [53, 241] width 53 height 19
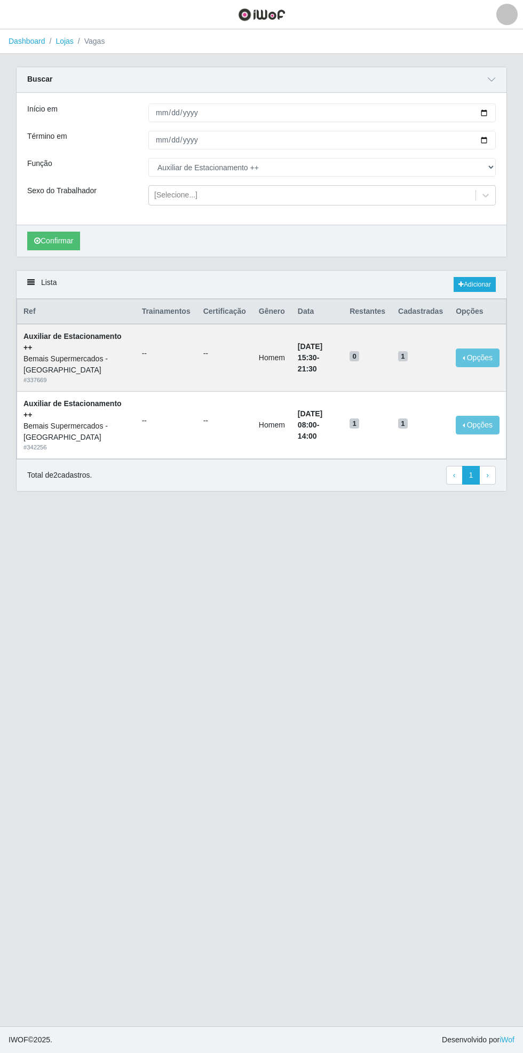
click at [506, 112] on div "Início em [DATE] Término em [DATE] Função [Selecione...] ASG ASG + ASG ++ Auxil…" at bounding box center [262, 159] width 490 height 132
click at [509, 105] on div "Carregando... Buscar Início em [DATE] Término em [DATE] Função [Selecione...] A…" at bounding box center [261, 168] width 507 height 203
click at [491, 111] on input "[DATE]" at bounding box center [321, 113] width 347 height 19
type input "[DATE]"
click at [493, 139] on input "[DATE]" at bounding box center [321, 140] width 347 height 19
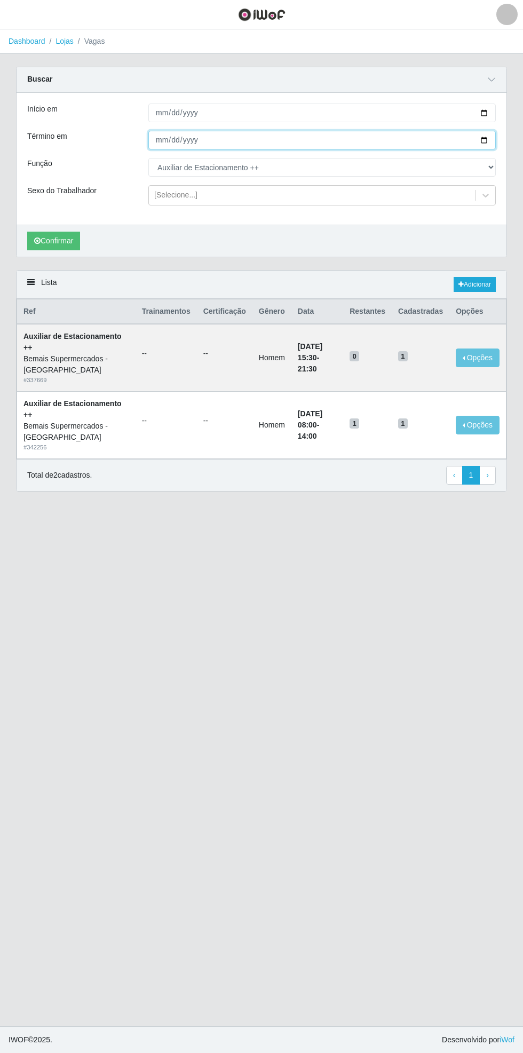
type input "[DATE]"
click at [491, 168] on select "[Selecione...] ASG ASG + ASG ++ Auxiliar de Estacionamento Auxiliar de Estacion…" at bounding box center [321, 167] width 347 height 19
select select "70"
click at [148, 158] on select "[Selecione...] ASG ASG + ASG ++ Auxiliar de Estacionamento Auxiliar de Estacion…" at bounding box center [321, 167] width 347 height 19
click at [63, 240] on button "Confirmar" at bounding box center [53, 241] width 53 height 19
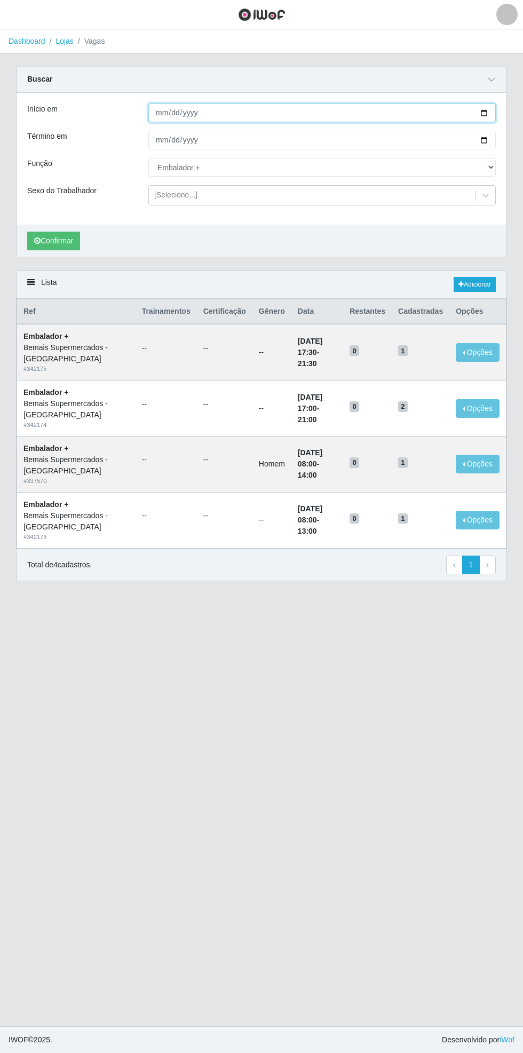
click at [490, 112] on input "[DATE]" at bounding box center [321, 113] width 347 height 19
type input "[DATE]"
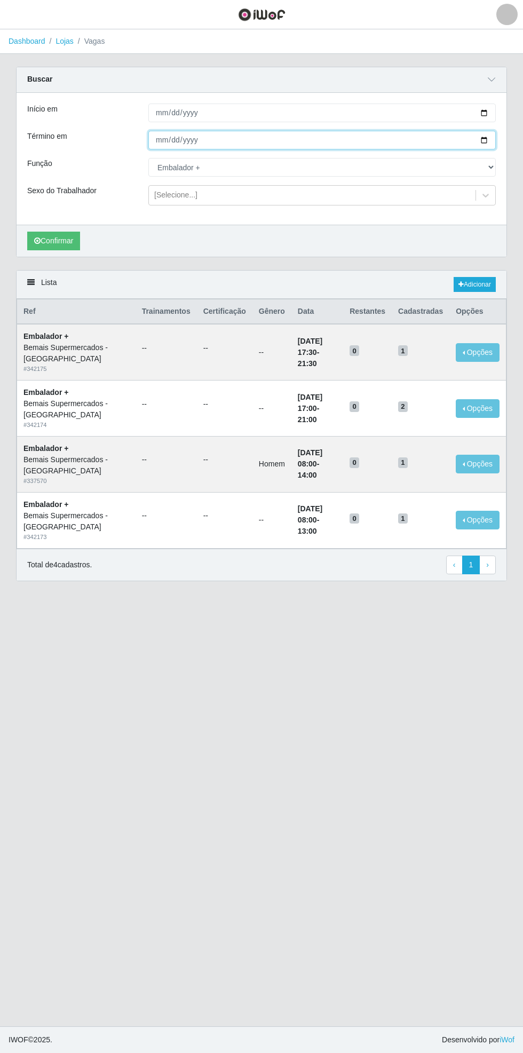
click at [491, 139] on input "[DATE]" at bounding box center [321, 140] width 347 height 19
type input "[DATE]"
click at [491, 167] on select "[Selecione...] ASG ASG + ASG ++ Auxiliar de Estacionamento Auxiliar de Estacion…" at bounding box center [321, 167] width 347 height 19
select select "73"
click at [148, 158] on select "[Selecione...] ASG ASG + ASG ++ Auxiliar de Estacionamento Auxiliar de Estacion…" at bounding box center [321, 167] width 347 height 19
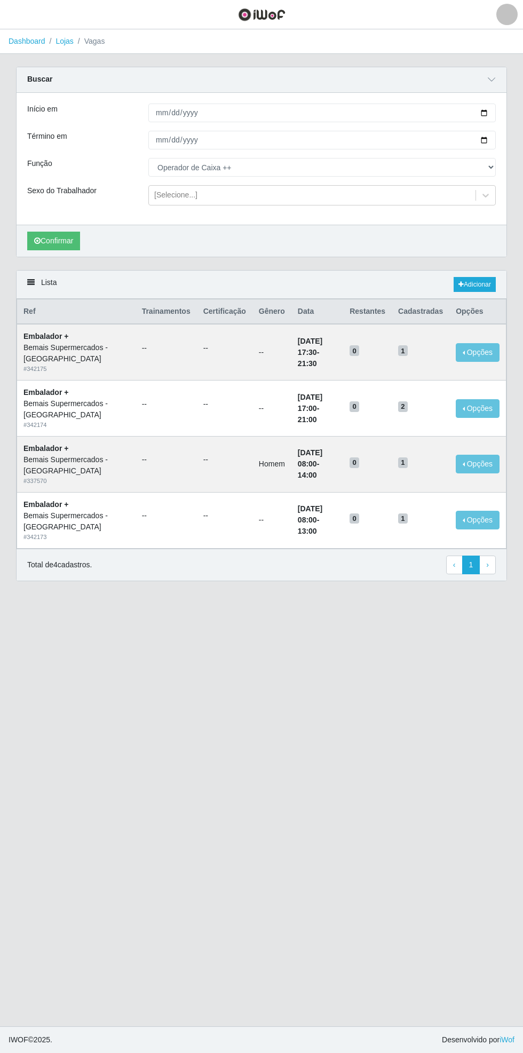
click at [58, 243] on button "Confirmar" at bounding box center [53, 241] width 53 height 19
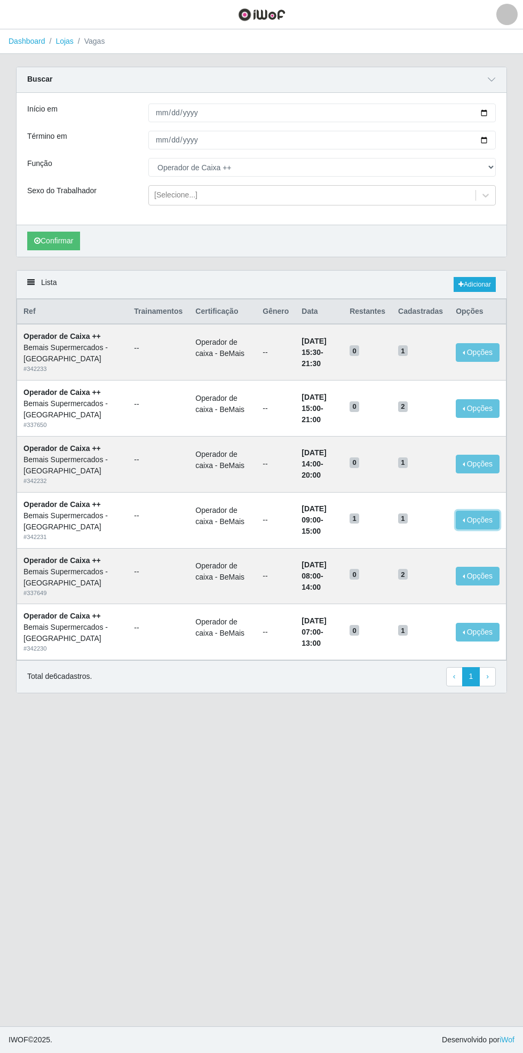
click at [481, 518] on button "Opções" at bounding box center [478, 520] width 44 height 19
click at [431, 543] on div "Deletar" at bounding box center [412, 544] width 63 height 11
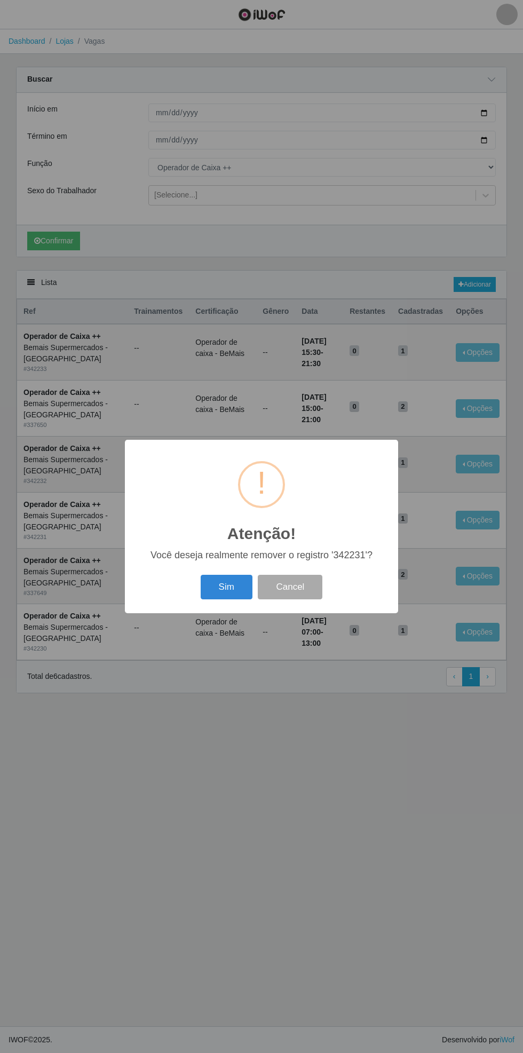
click at [233, 589] on button "Sim" at bounding box center [227, 587] width 52 height 25
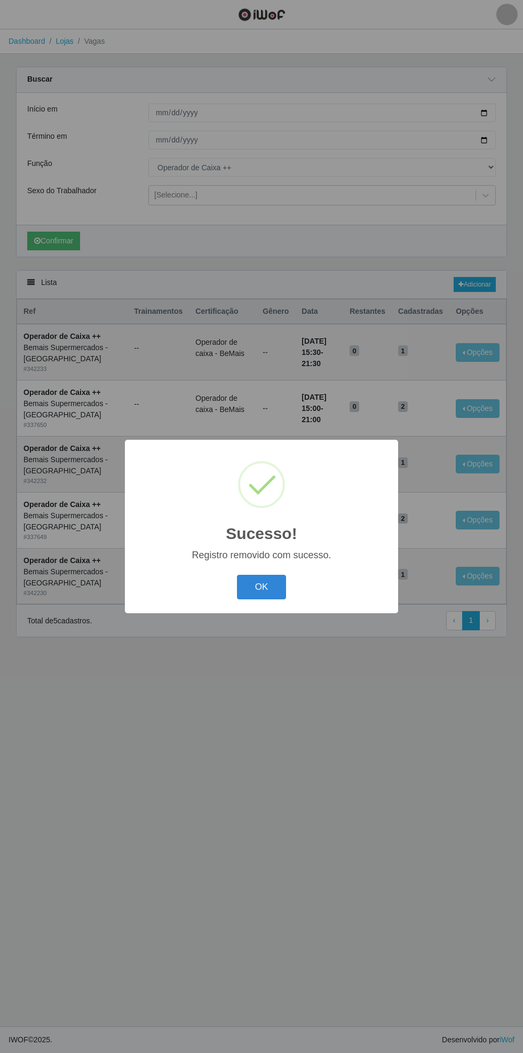
click at [485, 278] on div "Sucesso! × Registro removido com sucesso. OK Cancel" at bounding box center [261, 526] width 523 height 1053
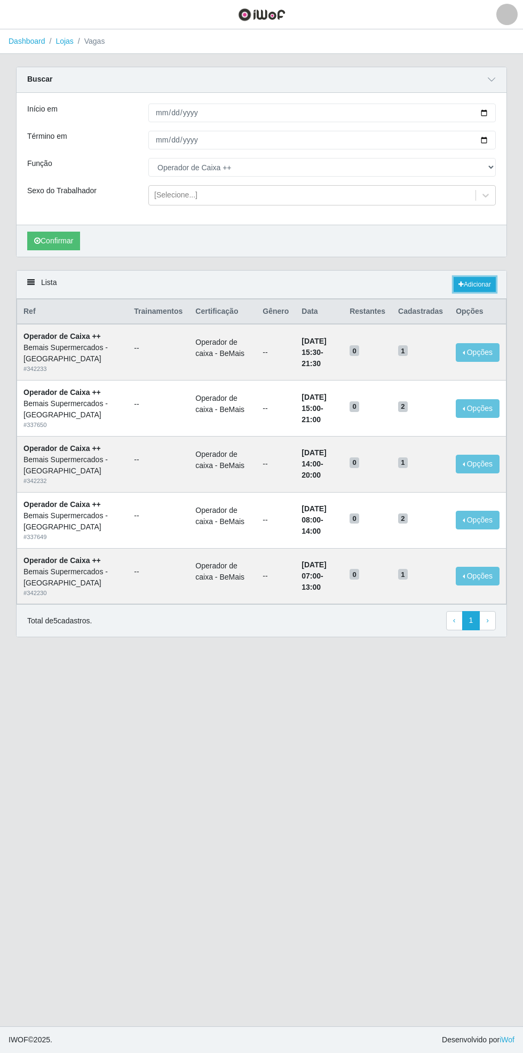
click at [483, 286] on link "Adicionar" at bounding box center [475, 284] width 42 height 15
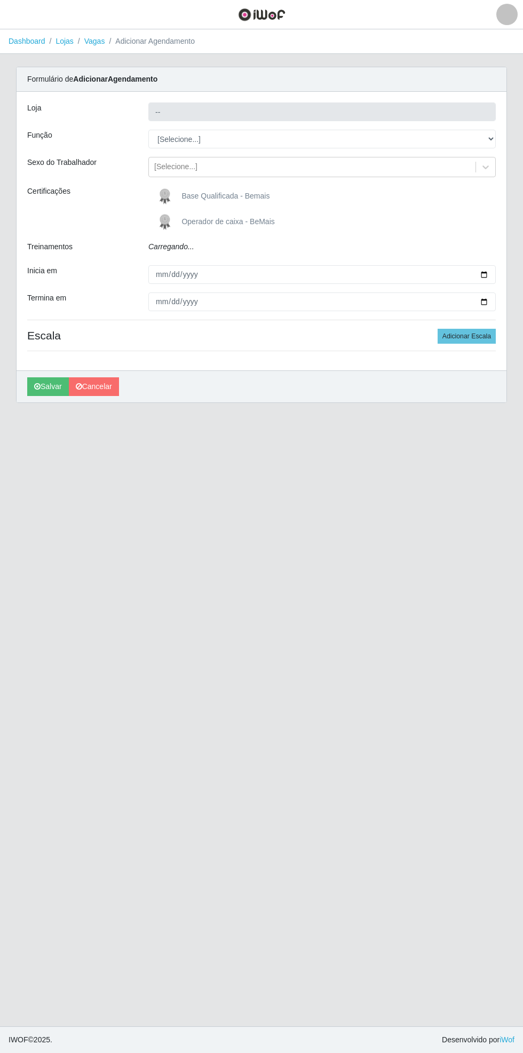
type input "Bemais Supermercados - [GEOGRAPHIC_DATA]"
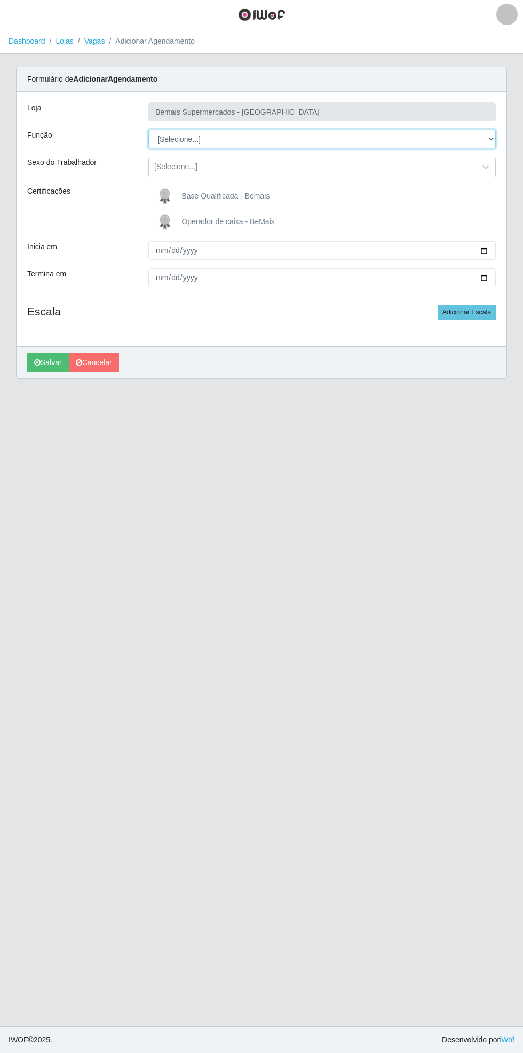
click at [494, 135] on select "[Selecione...] ASG ASG + ASG ++ Auxiliar de Estacionamento Auxiliar de Estacion…" at bounding box center [321, 139] width 347 height 19
select select "73"
click at [148, 130] on select "[Selecione...] ASG ASG + ASG ++ Auxiliar de Estacionamento Auxiliar de Estacion…" at bounding box center [321, 139] width 347 height 19
click at [216, 223] on span "Operador de caixa - BeMais" at bounding box center [227, 221] width 93 height 9
click at [0, 0] on input "Operador de caixa - BeMais" at bounding box center [0, 0] width 0 height 0
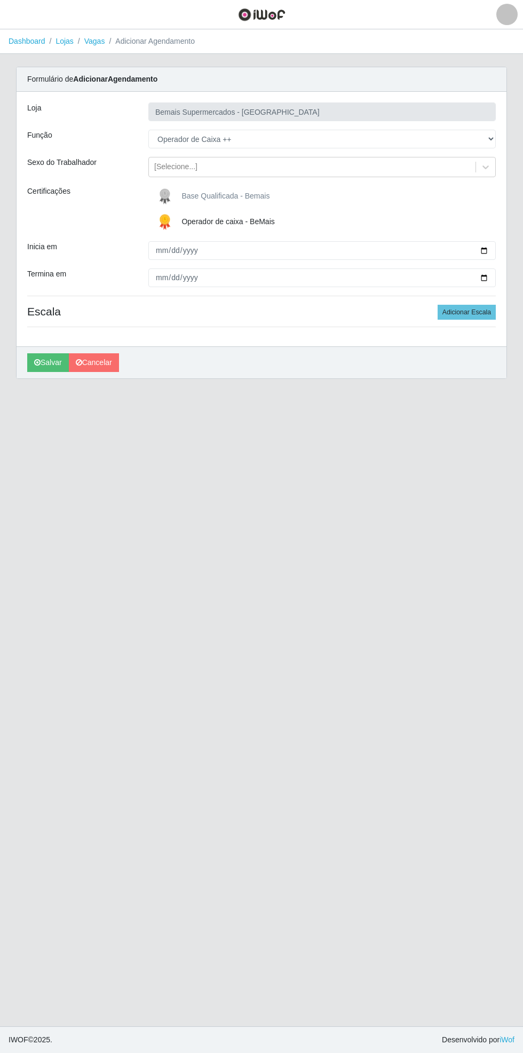
click at [508, 239] on div "Carregando... Formulário de Adicionar Agendamento Loja Bemais Supermercados - C…" at bounding box center [261, 229] width 507 height 325
click at [492, 249] on input "Inicia em" at bounding box center [321, 250] width 347 height 19
type input "[DATE]"
click at [494, 276] on input "Termina em" at bounding box center [321, 277] width 347 height 19
type input "[DATE]"
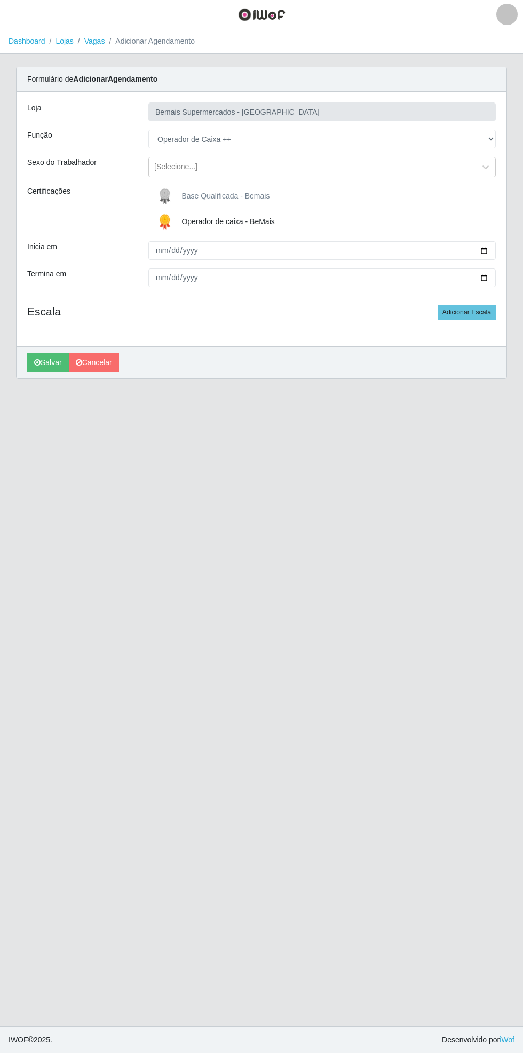
click at [478, 313] on button "Adicionar Escala" at bounding box center [467, 312] width 58 height 15
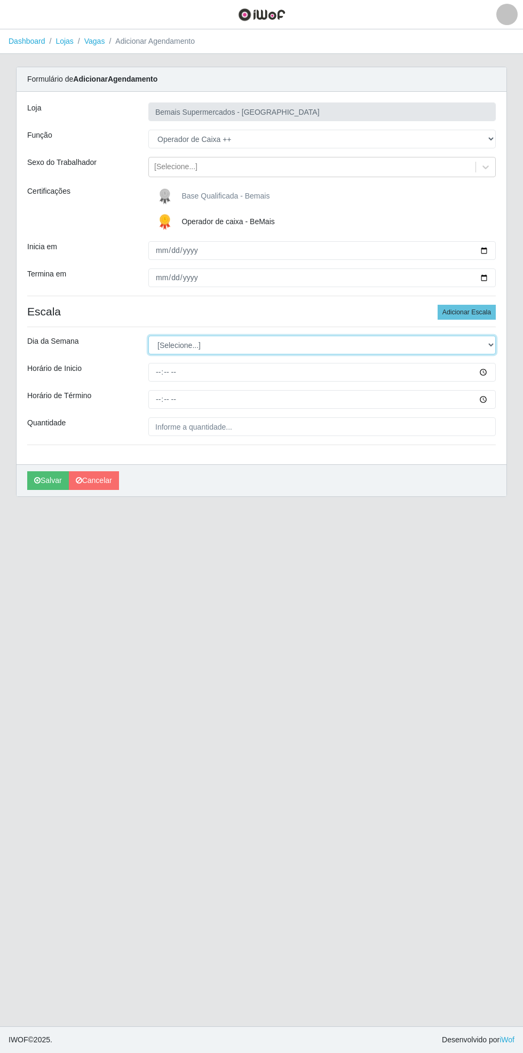
click at [493, 342] on select "[Selecione...] Segunda Terça Quarta Quinta Sexta Sábado Domingo" at bounding box center [321, 345] width 347 height 19
select select "0"
click at [148, 336] on select "[Selecione...] Segunda Terça Quarta Quinta Sexta Sábado Domingo" at bounding box center [321, 345] width 347 height 19
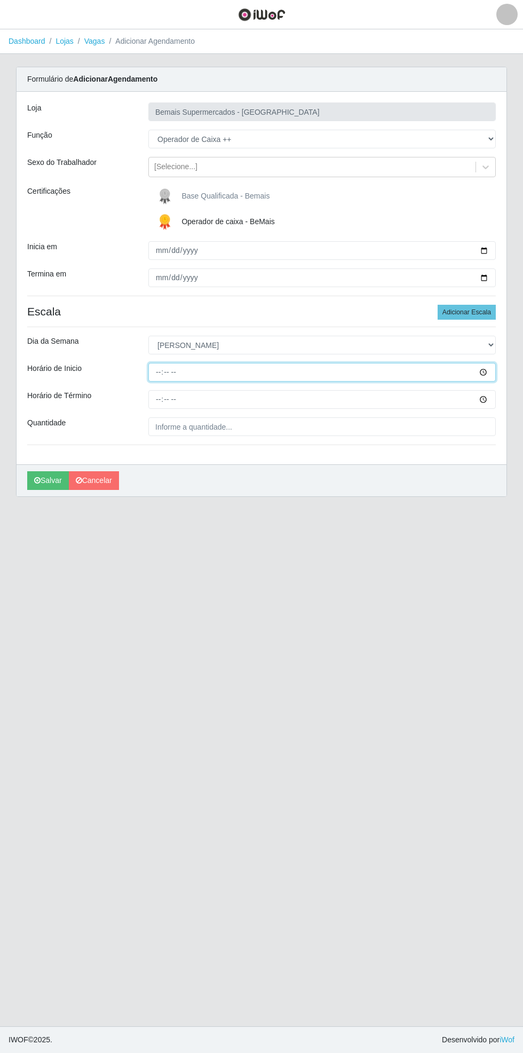
click at [494, 371] on input "Horário de Inicio" at bounding box center [321, 372] width 347 height 19
type input "08:00"
click at [491, 399] on input "Horário de Término" at bounding box center [321, 399] width 347 height 19
type input "14:00"
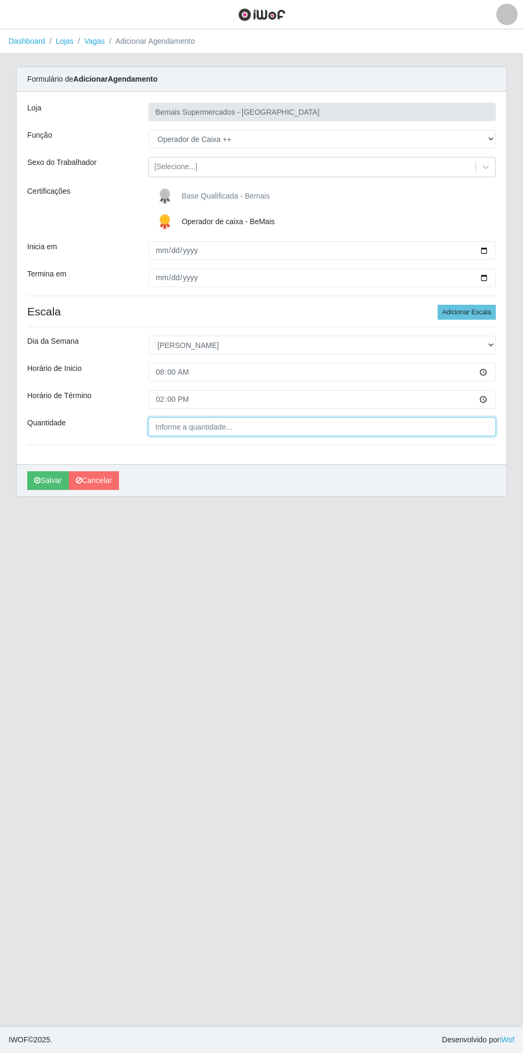
click at [246, 425] on input "Quantidade" at bounding box center [321, 426] width 347 height 19
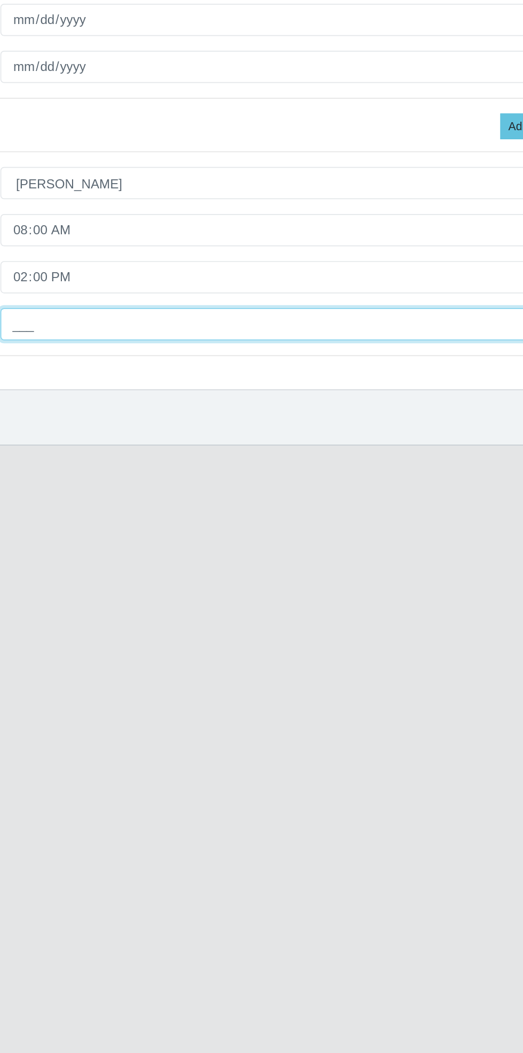
type input "1__"
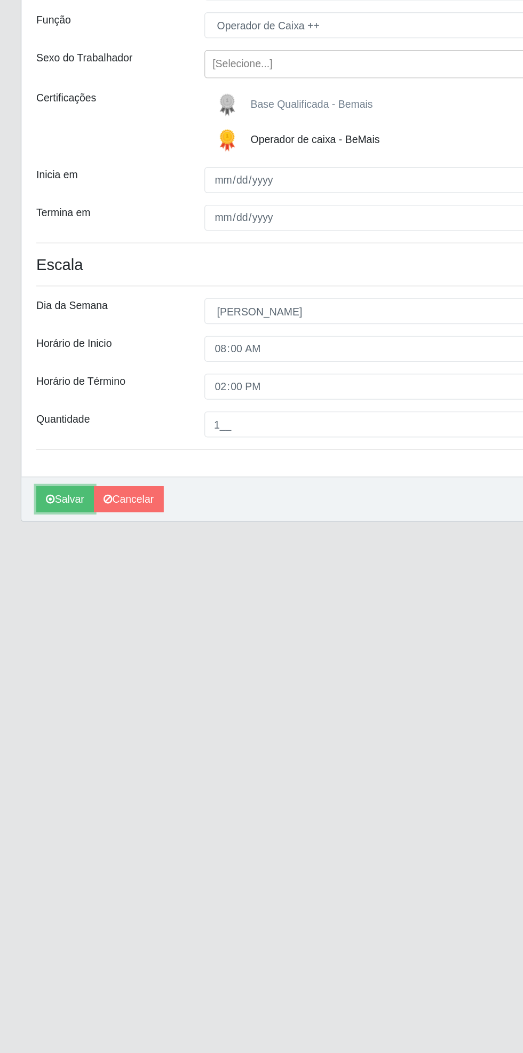
click at [44, 486] on button "Salvar" at bounding box center [48, 480] width 42 height 19
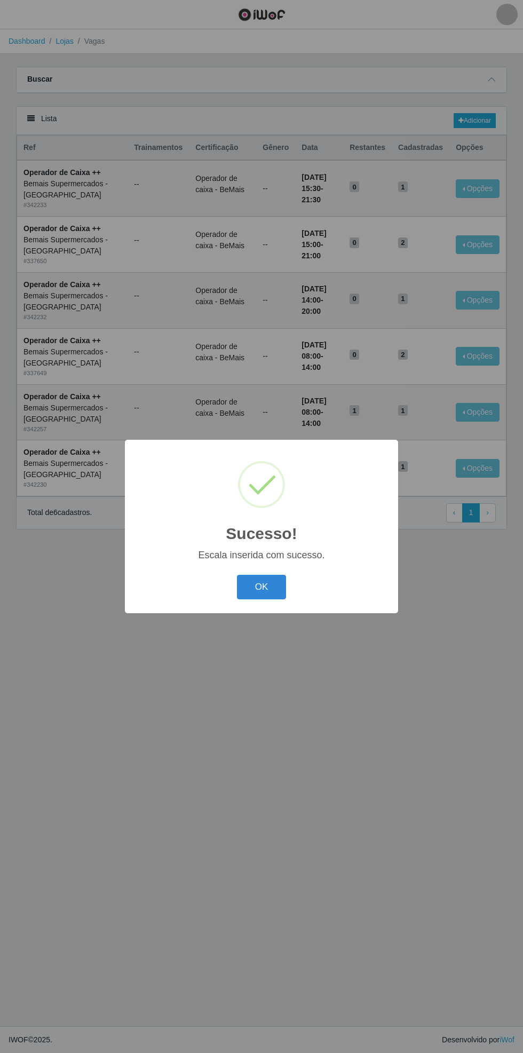
click at [302, 597] on div "OK Cancel" at bounding box center [262, 587] width 252 height 30
click at [255, 596] on button "OK" at bounding box center [262, 587] width 50 height 25
